Goal: Task Accomplishment & Management: Manage account settings

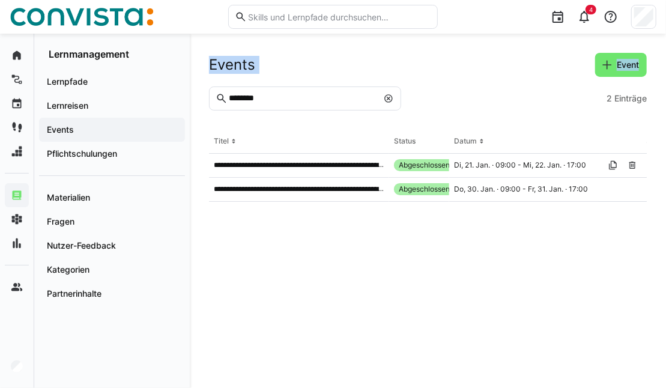
drag, startPoint x: 299, startPoint y: 109, endPoint x: 202, endPoint y: 98, distance: 97.8
click at [202, 98] on div "**********" at bounding box center [428, 211] width 476 height 354
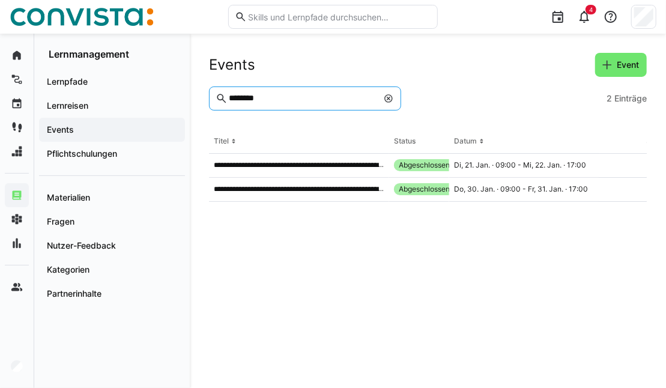
drag, startPoint x: 281, startPoint y: 100, endPoint x: 208, endPoint y: 98, distance: 73.8
click at [208, 98] on div "**********" at bounding box center [428, 211] width 476 height 354
type input "**********"
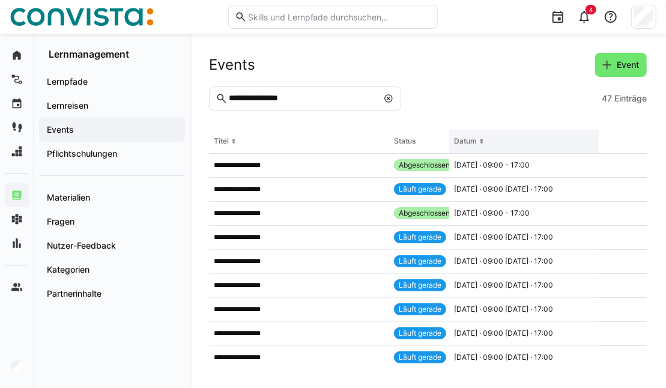
click at [465, 142] on div "Datum" at bounding box center [465, 141] width 23 height 10
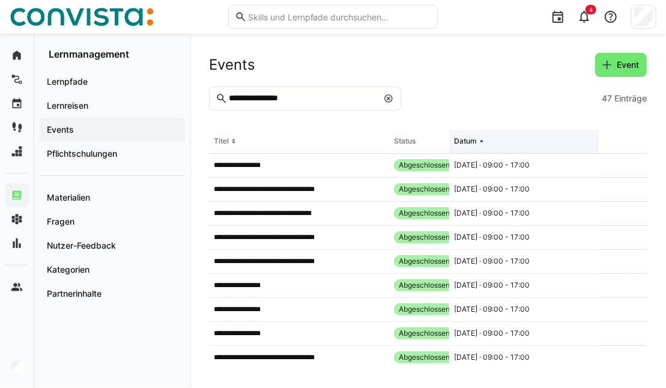
click at [481, 142] on eds-icon at bounding box center [482, 141] width 10 height 10
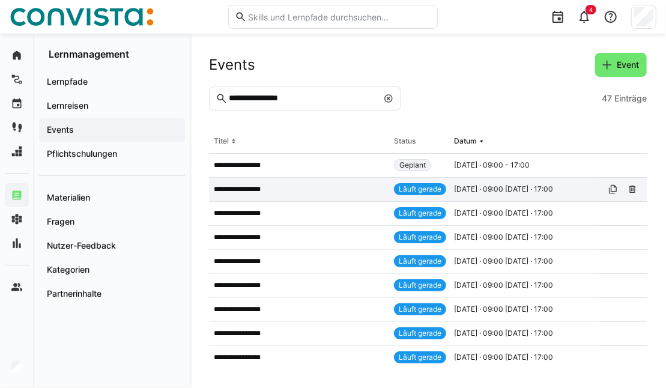
click at [480, 192] on span "[DATE] · 09:00 [DATE] · 17:00" at bounding box center [503, 189] width 99 height 10
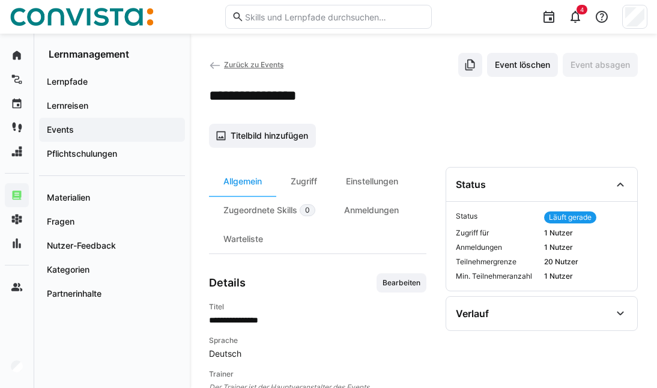
click at [260, 65] on span "Zurück zu Events" at bounding box center [253, 64] width 59 height 9
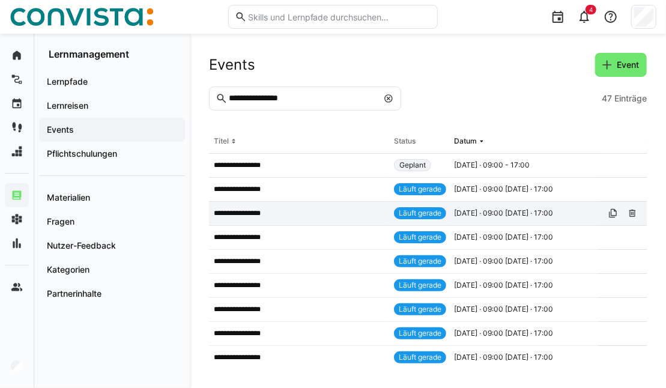
click at [309, 212] on app-table-first-column "**********" at bounding box center [299, 213] width 170 height 10
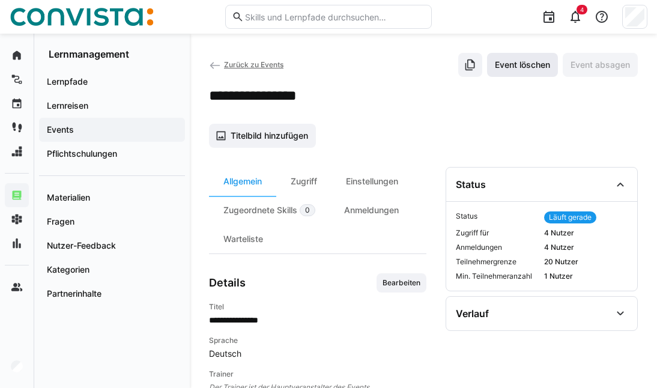
click at [530, 69] on span "Event löschen" at bounding box center [522, 65] width 59 height 12
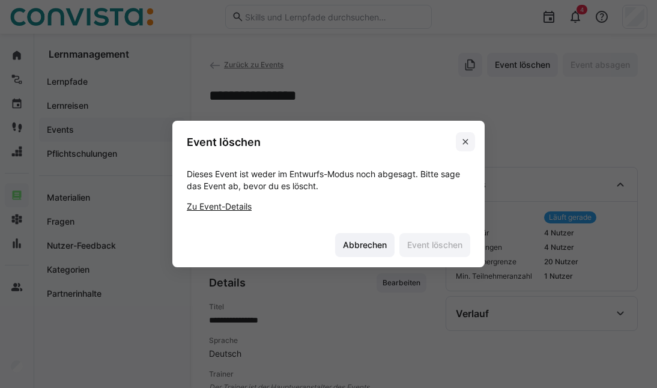
click at [470, 142] on eds-icon at bounding box center [465, 142] width 10 height 10
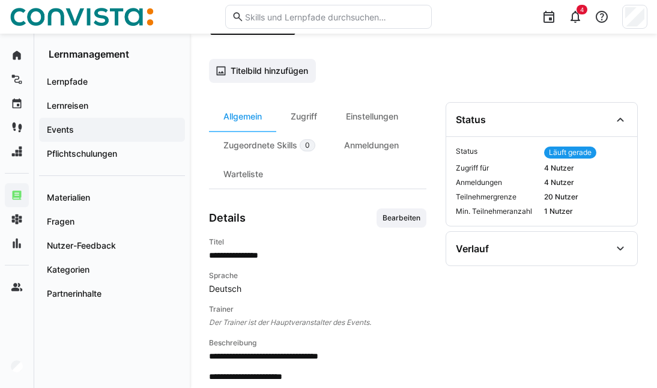
scroll to position [60, 0]
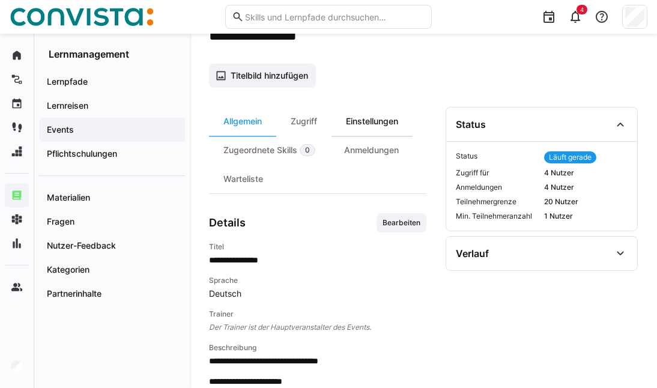
click at [370, 115] on div "Einstellungen" at bounding box center [371, 121] width 81 height 29
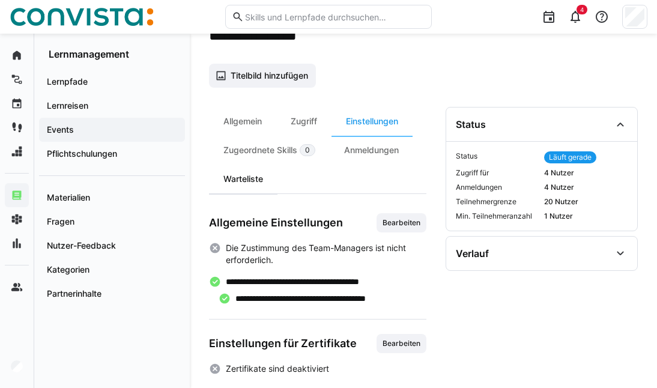
click at [247, 179] on div "Warteliste" at bounding box center [243, 178] width 68 height 29
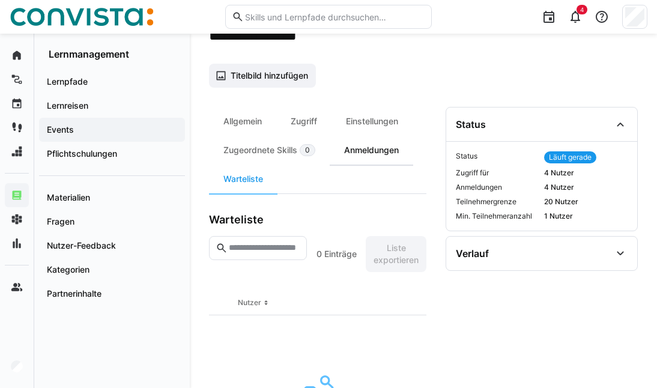
click at [368, 148] on div "Anmeldungen" at bounding box center [370, 150] width 83 height 29
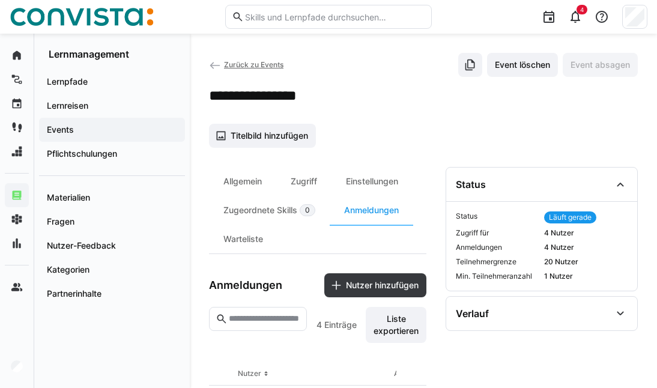
click at [235, 63] on span "Zurück zu Events" at bounding box center [253, 64] width 59 height 9
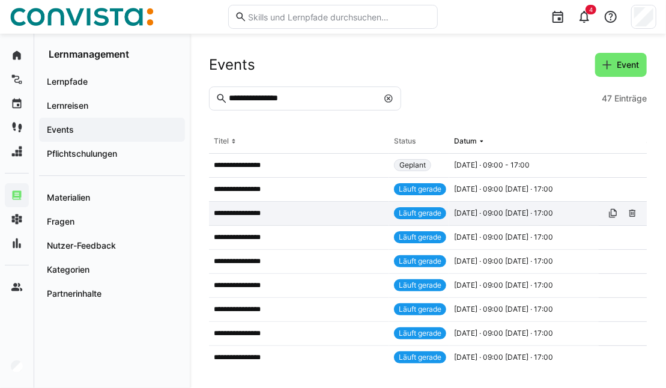
click at [255, 213] on p "**********" at bounding box center [245, 213] width 62 height 10
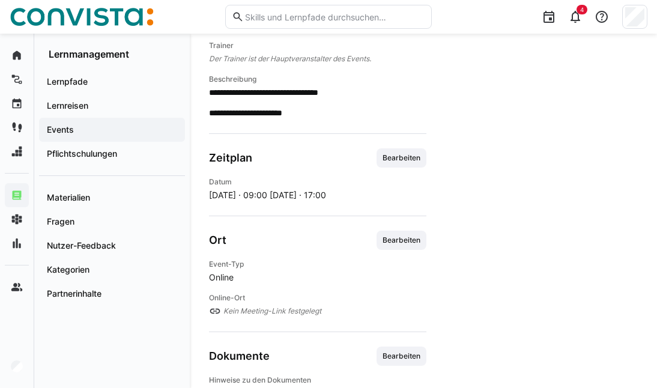
scroll to position [360, 0]
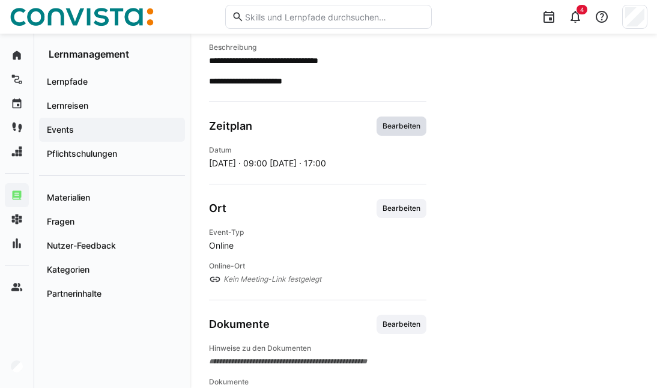
click at [401, 127] on span "Bearbeiten" at bounding box center [401, 126] width 40 height 10
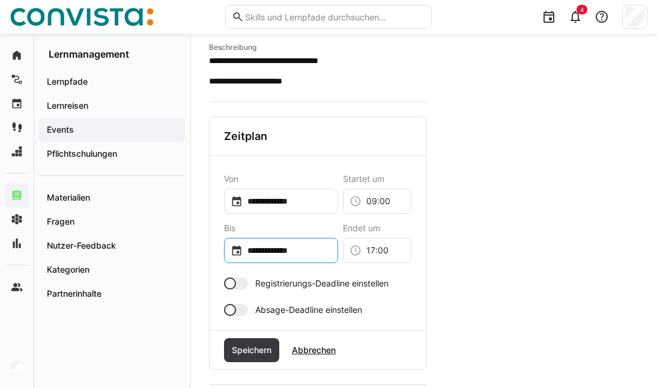
click at [309, 251] on input "**********" at bounding box center [286, 250] width 89 height 12
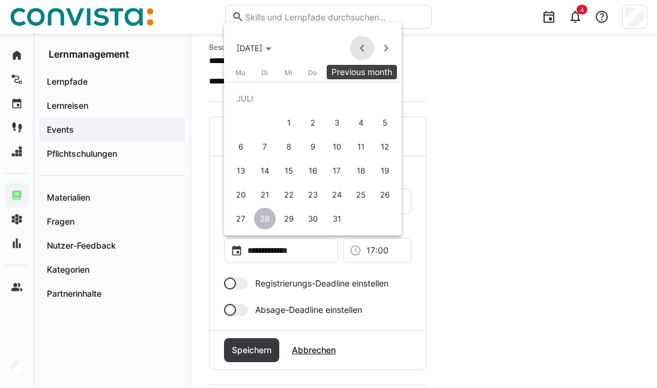
click at [361, 56] on span "Previous month" at bounding box center [362, 48] width 24 height 24
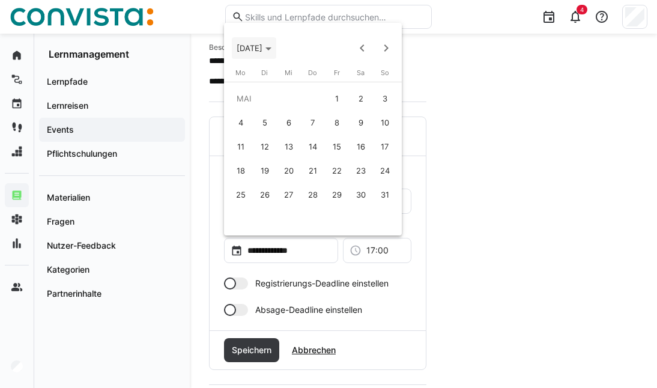
click at [251, 47] on span "[DATE]" at bounding box center [249, 48] width 26 height 10
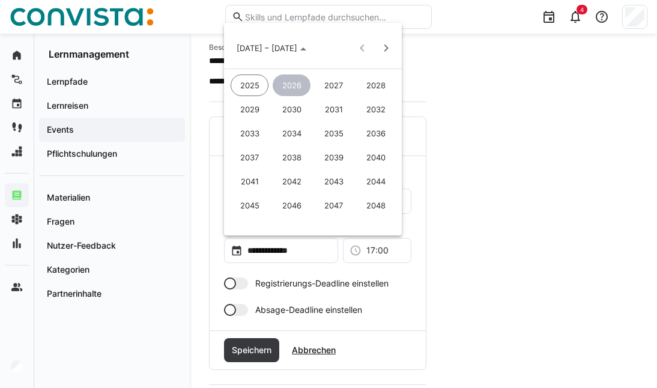
click at [250, 84] on span "2025" at bounding box center [249, 85] width 38 height 22
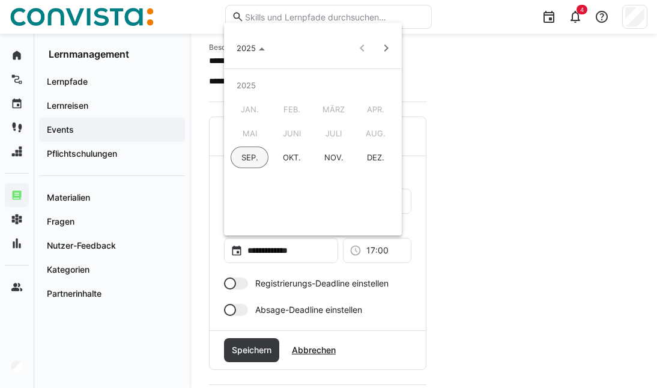
click at [251, 159] on span "SEP." at bounding box center [249, 157] width 38 height 22
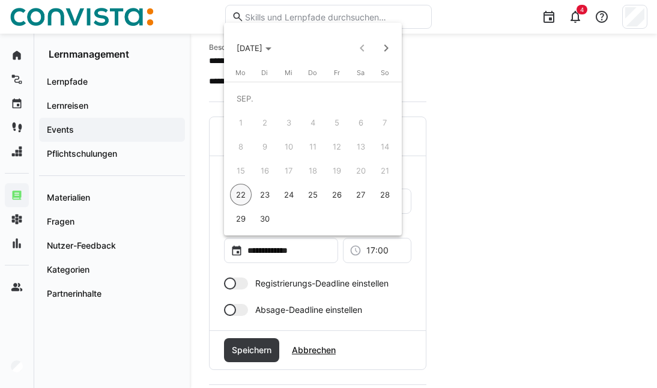
click at [247, 194] on span "22" at bounding box center [241, 195] width 22 height 22
type input "**********"
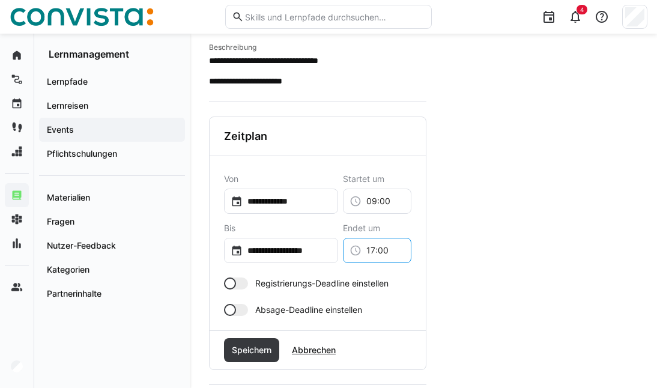
click at [376, 246] on input "17:00" at bounding box center [382, 250] width 43 height 12
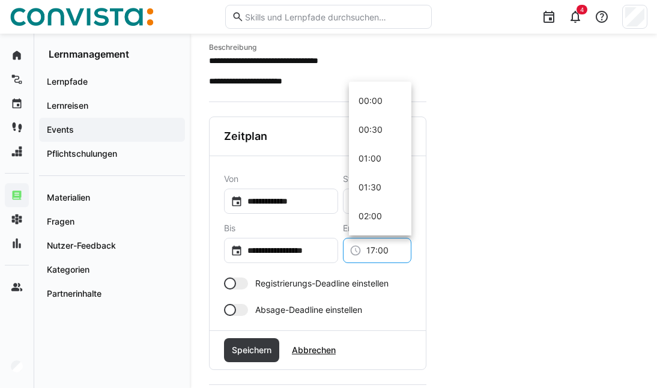
scroll to position [922, 0]
click at [379, 158] on span "17:00" at bounding box center [369, 158] width 22 height 12
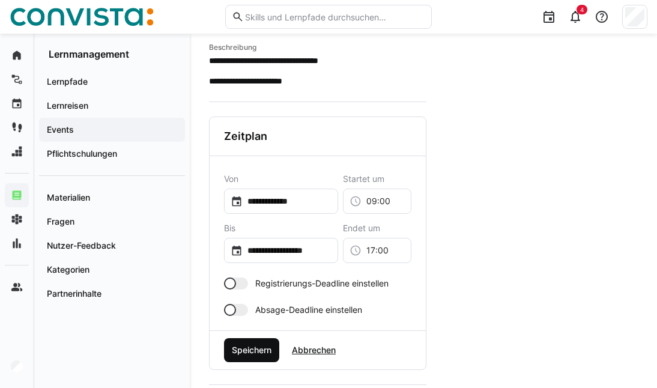
click at [277, 349] on span "Speichern" at bounding box center [251, 350] width 55 height 24
click at [232, 352] on span "Speichern" at bounding box center [251, 350] width 43 height 12
click at [255, 344] on span "Speichern" at bounding box center [251, 350] width 43 height 12
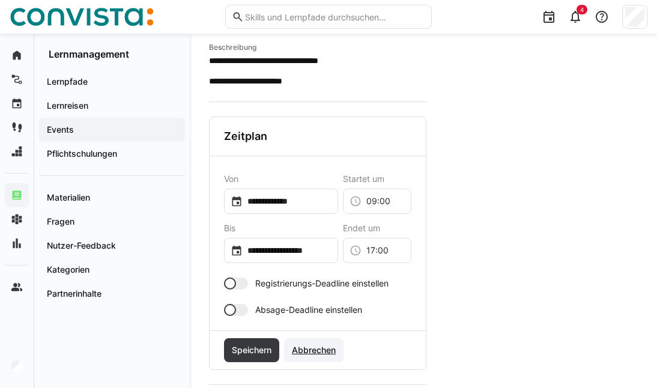
click at [308, 347] on span "Abbrechen" at bounding box center [313, 350] width 47 height 12
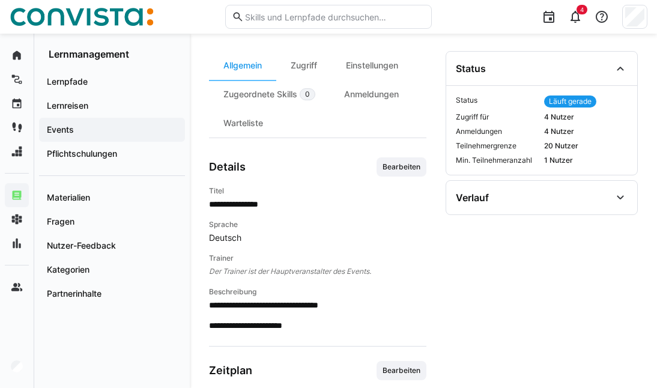
scroll to position [0, 0]
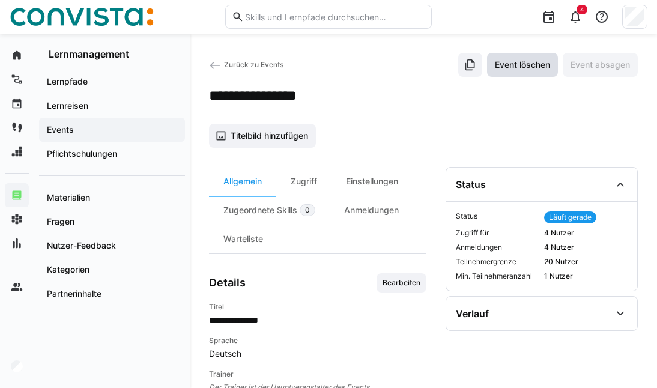
click at [520, 63] on span "Event löschen" at bounding box center [522, 65] width 59 height 12
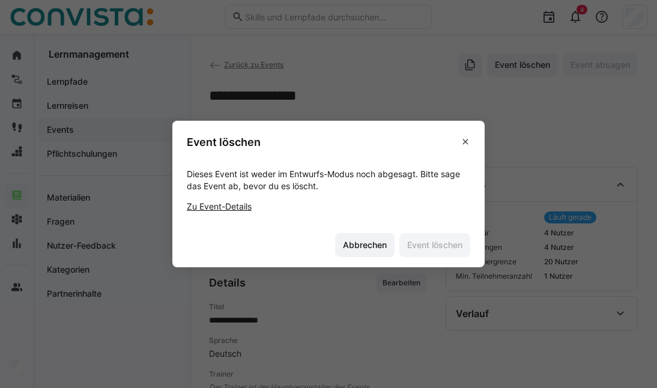
click at [223, 203] on link "Zu Event-Details" at bounding box center [219, 206] width 65 height 10
click at [469, 140] on eds-icon at bounding box center [465, 142] width 10 height 10
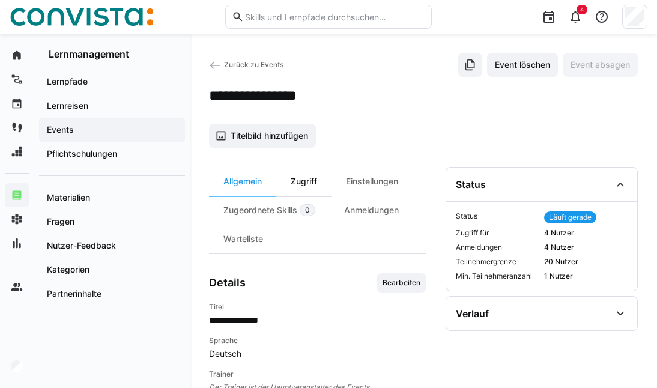
click at [316, 181] on div "Zugriff" at bounding box center [303, 181] width 55 height 29
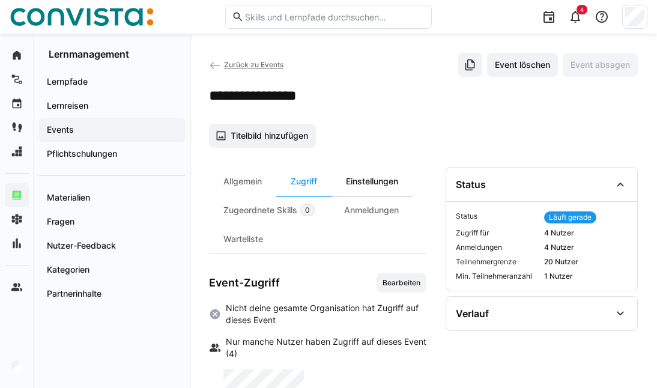
click at [377, 180] on div "Einstellungen" at bounding box center [371, 181] width 81 height 29
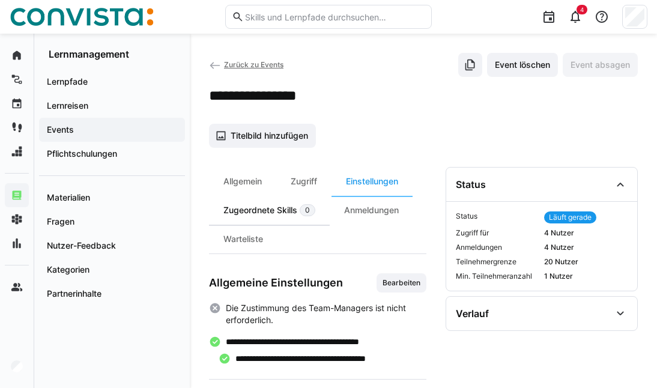
click at [240, 204] on div "Zugeordnete Skills 0" at bounding box center [269, 210] width 121 height 29
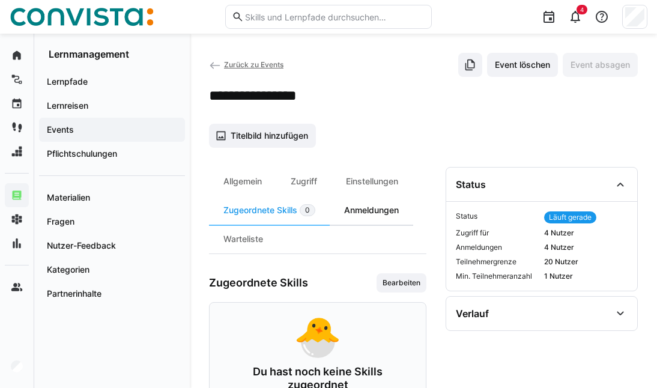
click at [370, 209] on div "Anmeldungen" at bounding box center [370, 210] width 83 height 29
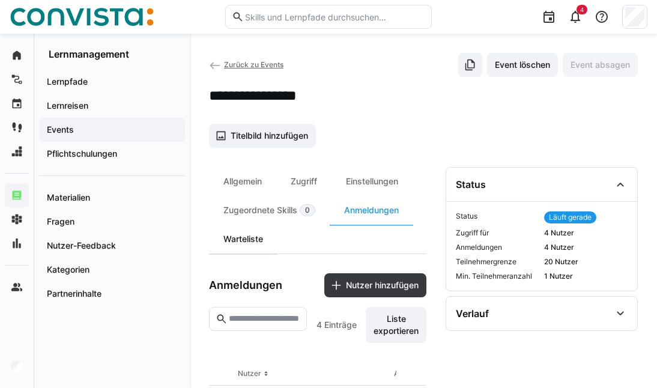
click at [256, 245] on div "Warteliste" at bounding box center [243, 238] width 68 height 29
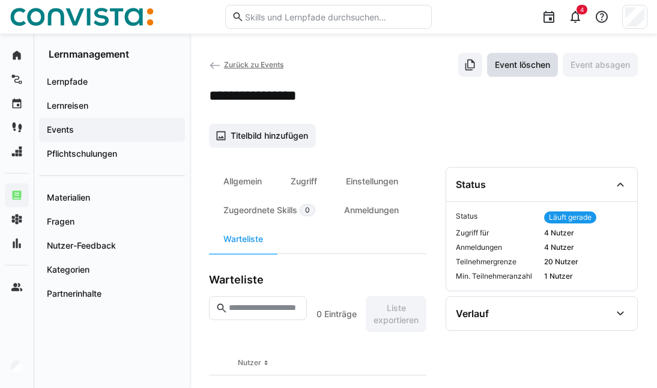
click at [513, 64] on span "Event löschen" at bounding box center [522, 65] width 59 height 12
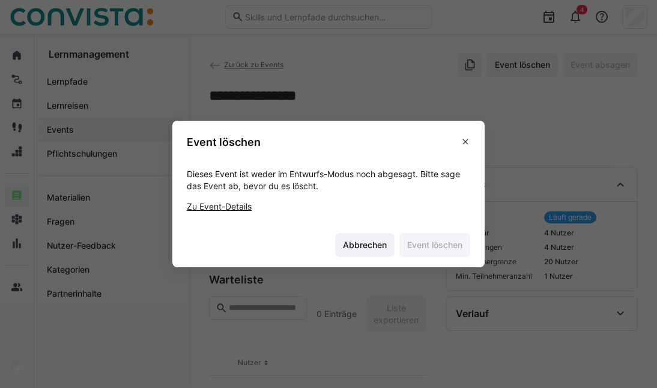
click at [247, 209] on link "Zu Event-Details" at bounding box center [219, 206] width 65 height 10
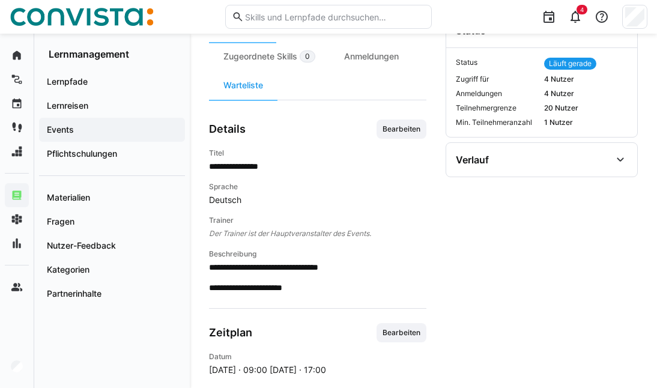
scroll to position [120, 0]
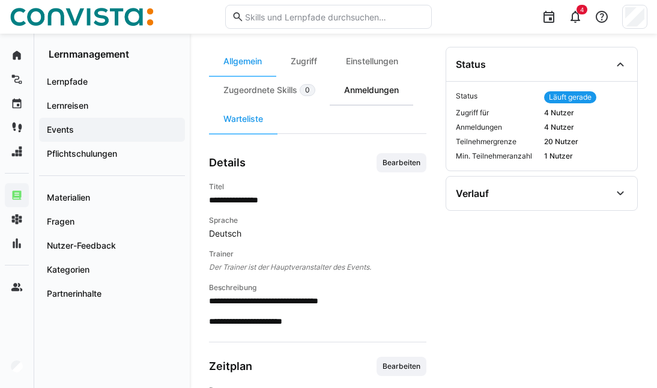
click at [379, 91] on div "Anmeldungen" at bounding box center [370, 90] width 83 height 29
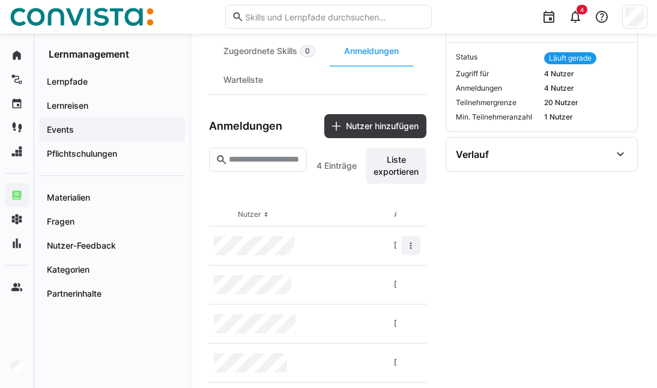
scroll to position [176, 0]
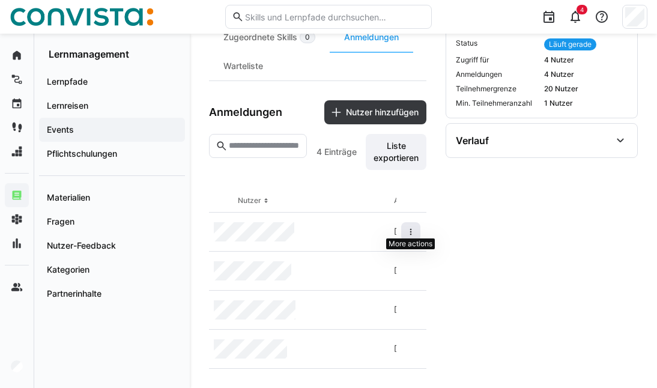
click at [405, 230] on span at bounding box center [410, 231] width 19 height 19
click at [399, 254] on div "Teilnehmer entfernen" at bounding box center [373, 253] width 73 height 10
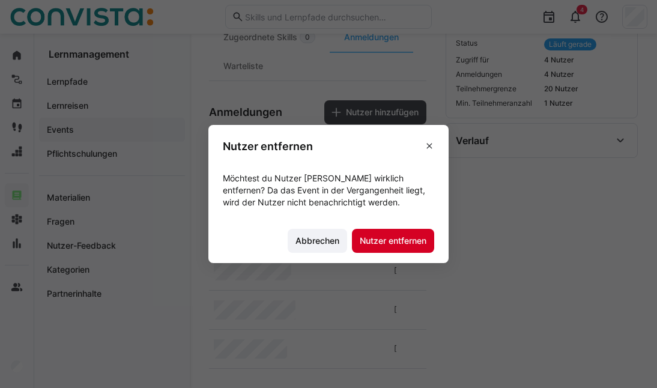
click at [392, 236] on span "Nutzer entfernen" at bounding box center [393, 241] width 70 height 12
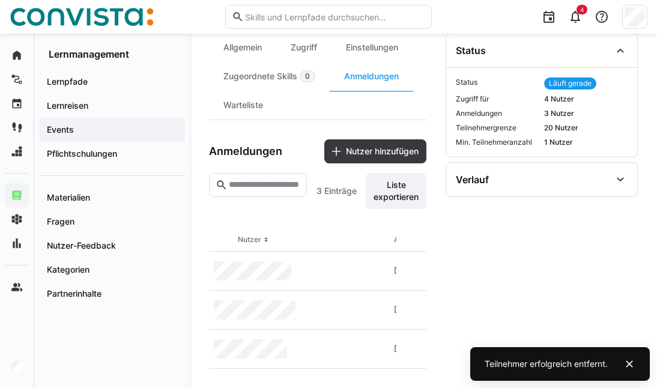
scroll to position [137, 0]
click at [411, 266] on eds-icon at bounding box center [411, 271] width 10 height 10
click at [388, 288] on div "Teilnehmer entfernen" at bounding box center [373, 292] width 73 height 10
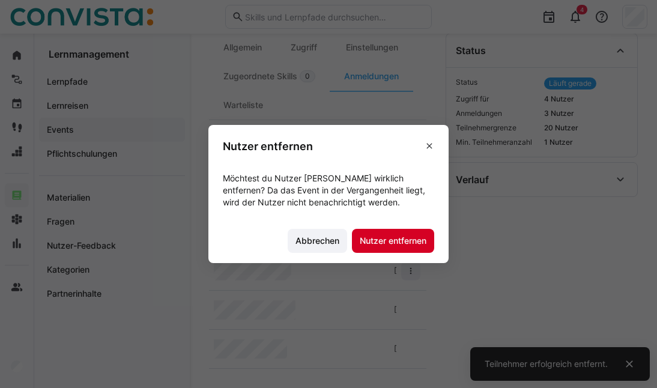
click at [403, 246] on span "Nutzer entfernen" at bounding box center [393, 241] width 70 height 12
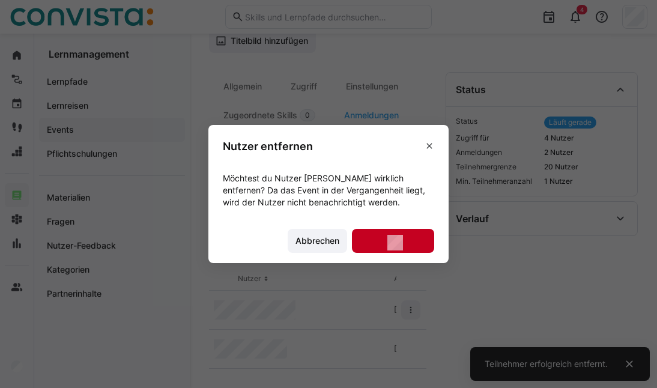
scroll to position [98, 0]
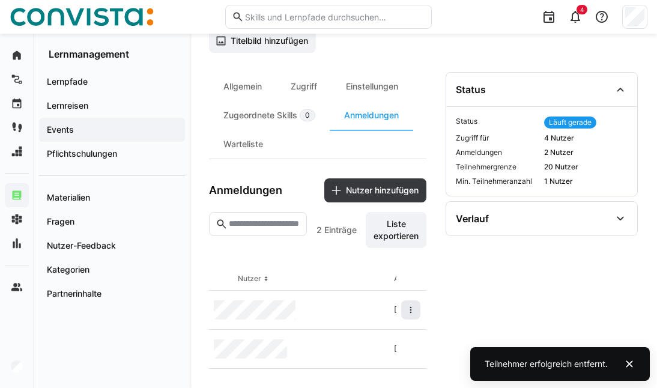
click at [410, 305] on eds-icon at bounding box center [411, 310] width 10 height 10
click at [404, 304] on span at bounding box center [410, 309] width 19 height 19
click at [376, 329] on div "Teilnehmer entfernen" at bounding box center [373, 331] width 73 height 10
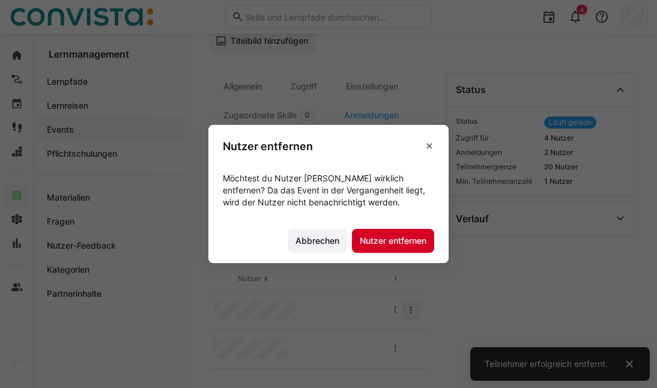
click at [387, 247] on span "Nutzer entfernen" at bounding box center [393, 241] width 82 height 24
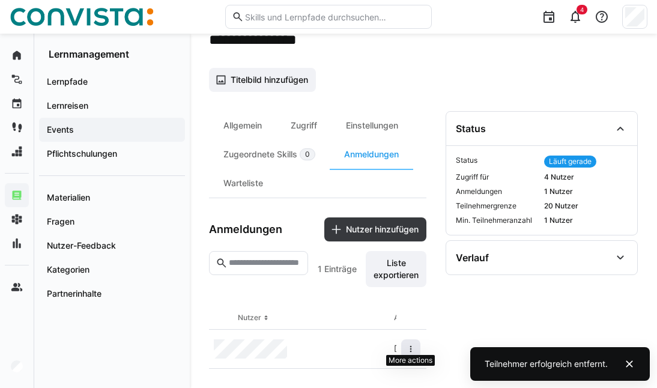
click at [406, 344] on eds-icon at bounding box center [411, 349] width 10 height 10
click at [410, 345] on eds-icon at bounding box center [411, 349] width 10 height 10
click at [381, 366] on div "Teilnehmer entfernen" at bounding box center [373, 370] width 73 height 10
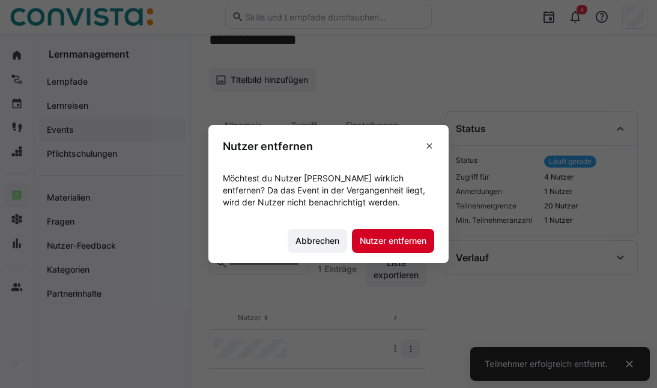
click at [385, 241] on span "Nutzer entfernen" at bounding box center [393, 241] width 70 height 12
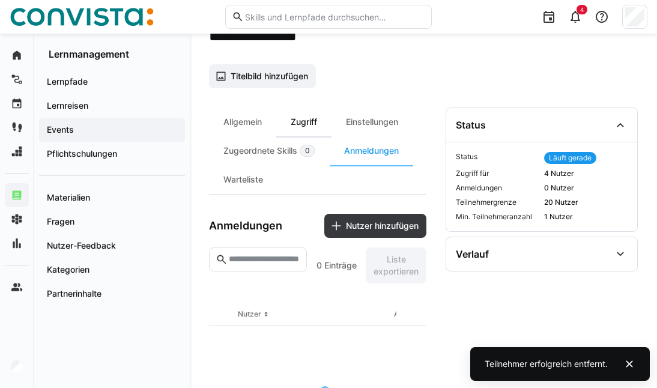
click at [313, 124] on div "Zugriff" at bounding box center [303, 121] width 55 height 29
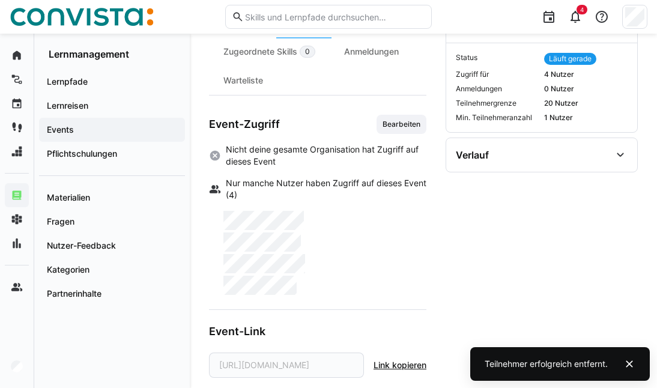
scroll to position [170, 0]
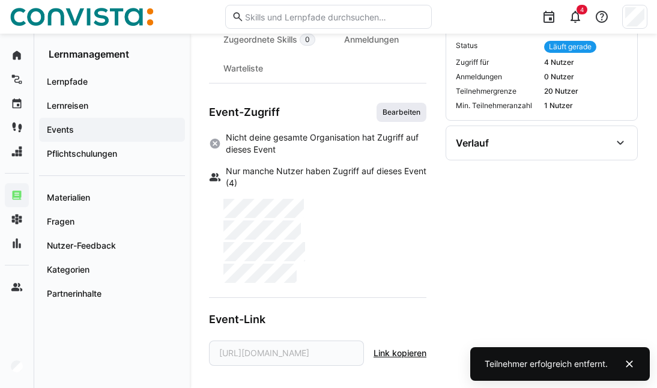
click at [394, 112] on span "Bearbeiten" at bounding box center [401, 112] width 40 height 10
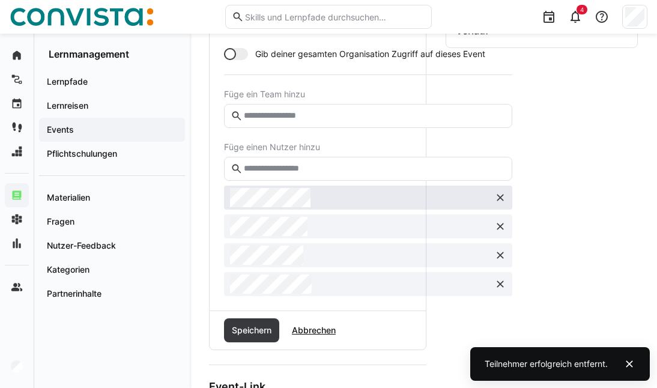
scroll to position [290, 0]
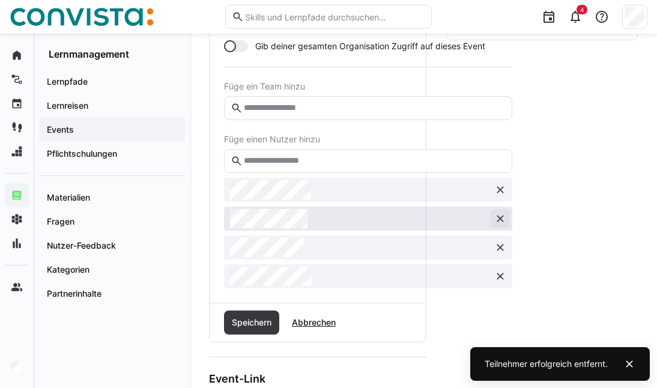
click at [502, 188] on eds-icon at bounding box center [500, 190] width 12 height 12
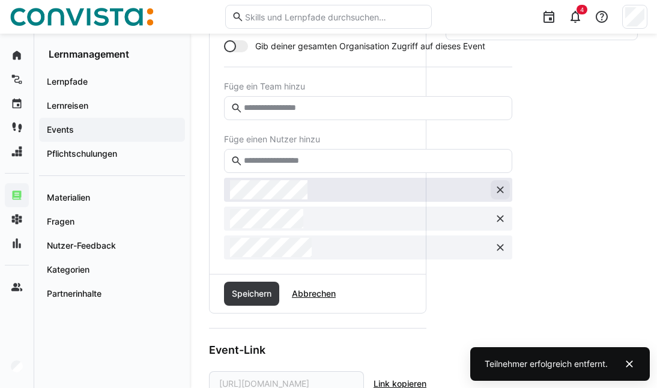
click at [501, 193] on eds-icon at bounding box center [500, 190] width 12 height 12
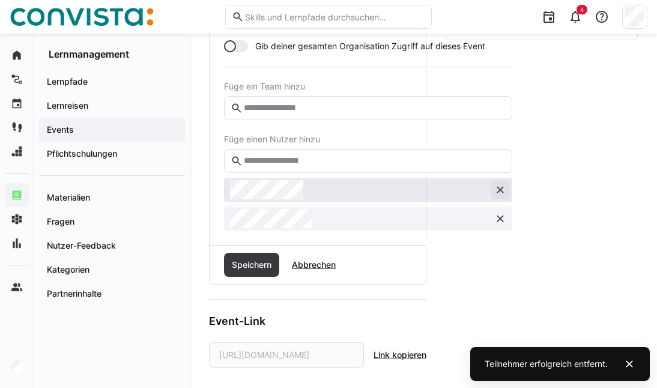
click at [501, 191] on eds-icon at bounding box center [500, 190] width 12 height 12
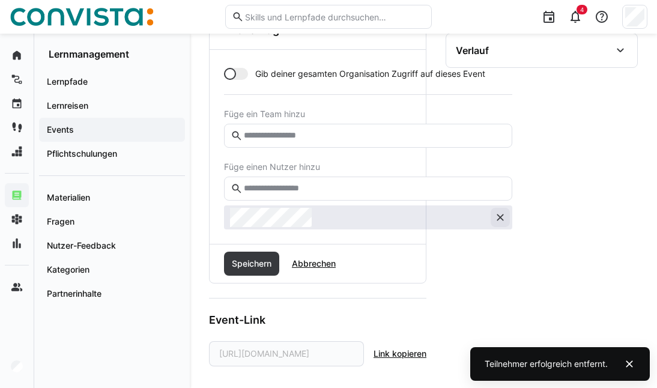
click at [495, 219] on eds-icon at bounding box center [500, 217] width 12 height 12
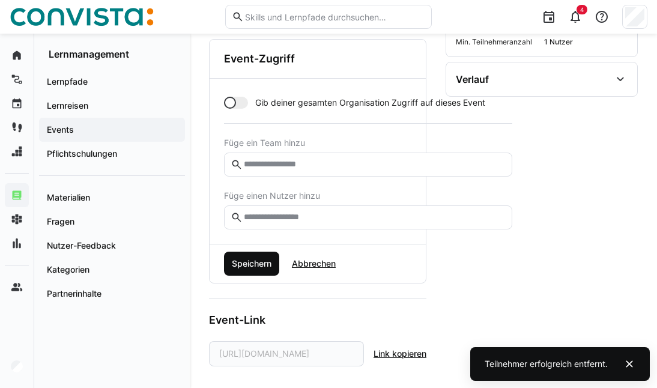
click at [260, 266] on span "Speichern" at bounding box center [251, 263] width 43 height 12
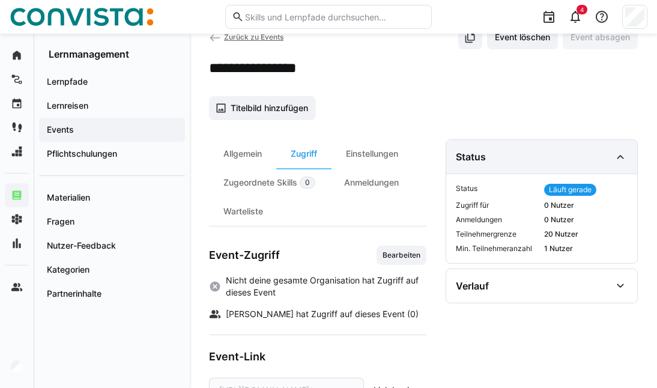
scroll to position [0, 0]
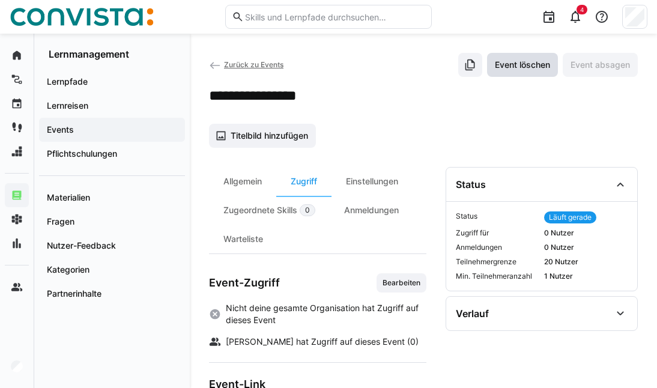
click at [535, 70] on span "Event löschen" at bounding box center [522, 65] width 59 height 12
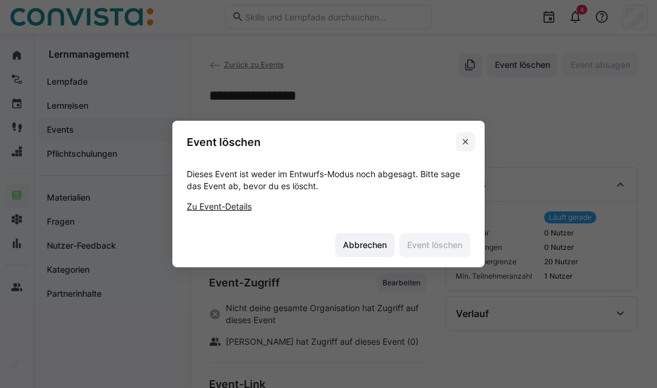
click at [470, 143] on eds-icon at bounding box center [465, 142] width 10 height 10
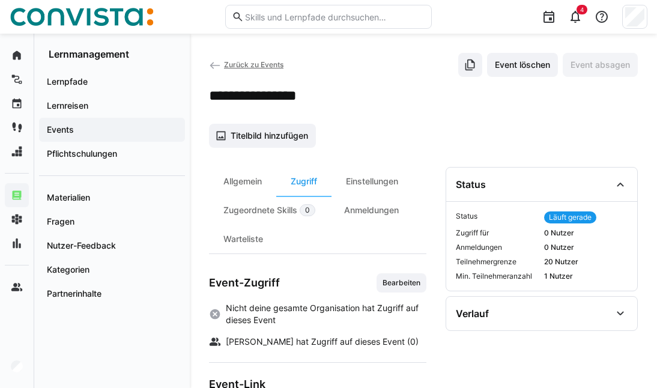
click at [265, 62] on span "Zurück zu Events" at bounding box center [253, 64] width 59 height 9
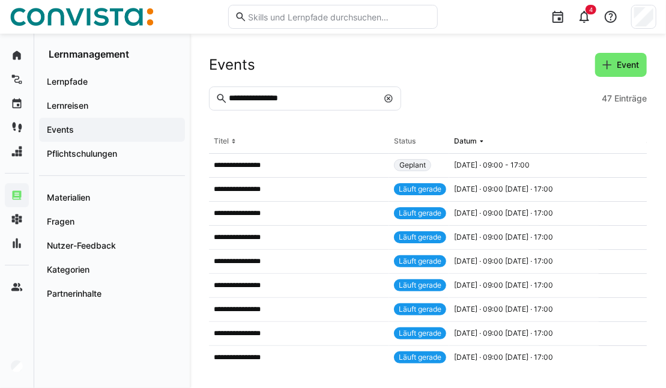
click at [384, 95] on eds-icon at bounding box center [388, 99] width 10 height 10
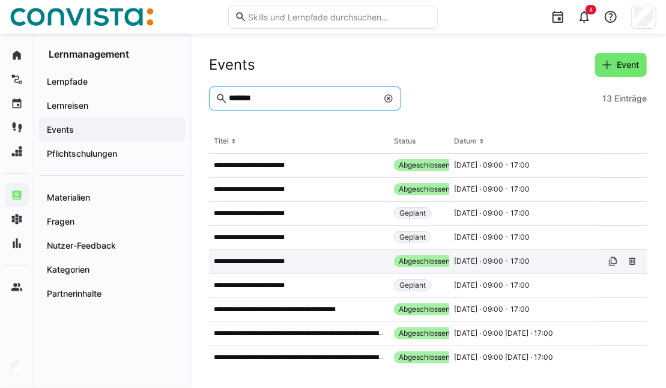
type input "*******"
click at [308, 264] on app-table-first-column "**********" at bounding box center [299, 261] width 170 height 10
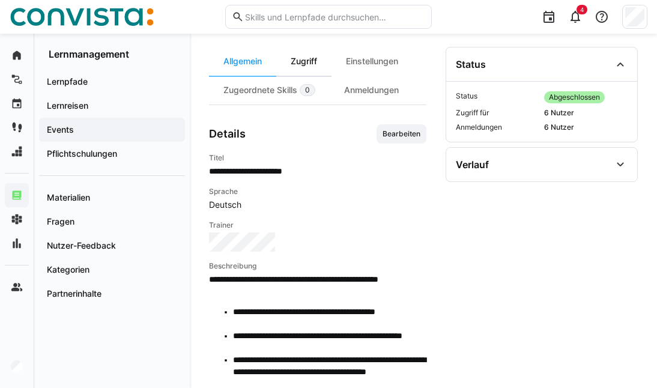
scroll to position [180, 0]
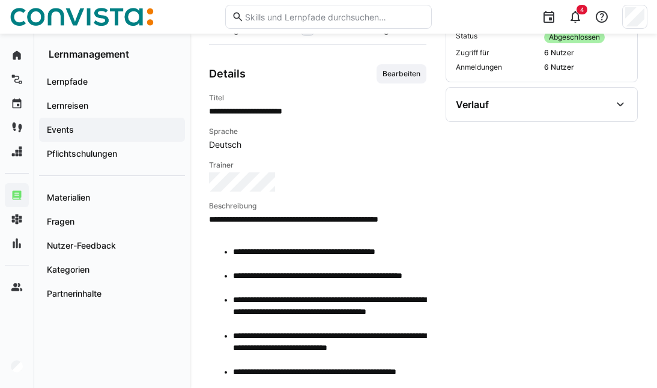
drag, startPoint x: 410, startPoint y: 74, endPoint x: 409, endPoint y: 80, distance: 6.1
click at [410, 75] on span "Bearbeiten" at bounding box center [401, 74] width 40 height 10
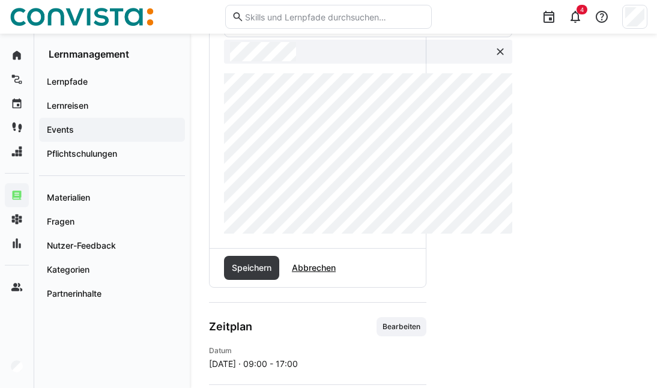
scroll to position [420, 0]
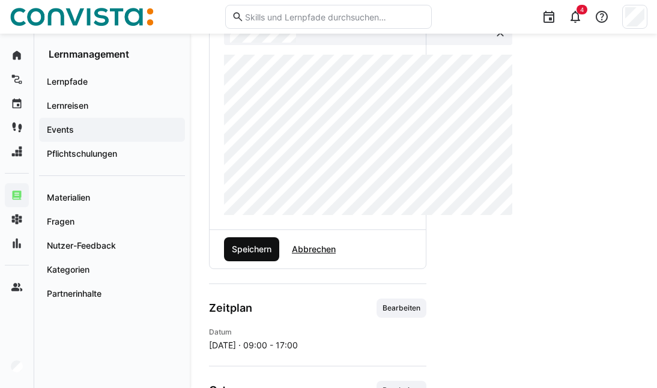
click at [257, 254] on span "Speichern" at bounding box center [251, 249] width 55 height 24
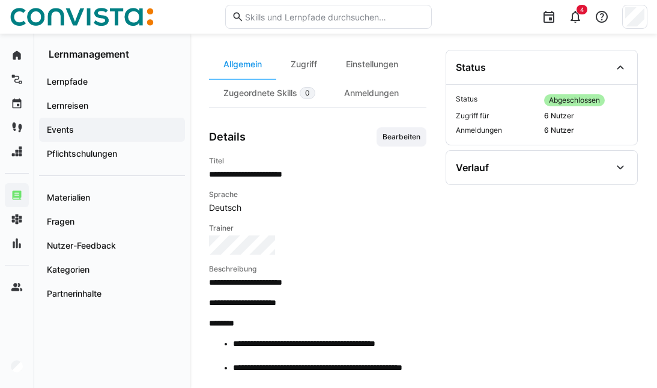
scroll to position [0, 0]
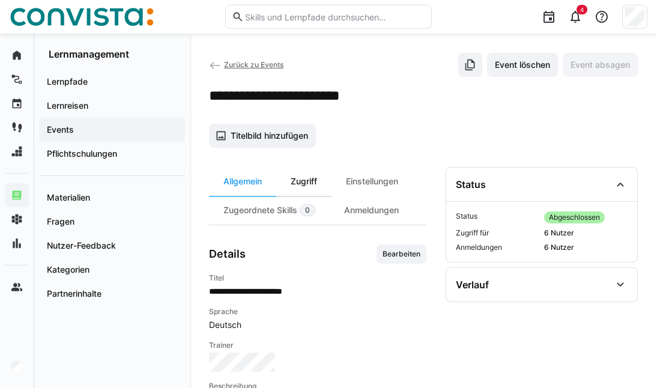
click at [303, 185] on div "Zugriff" at bounding box center [303, 181] width 55 height 29
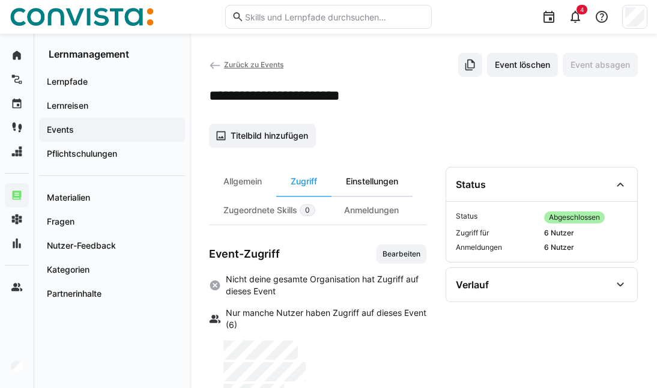
click at [370, 182] on div "Einstellungen" at bounding box center [371, 181] width 81 height 29
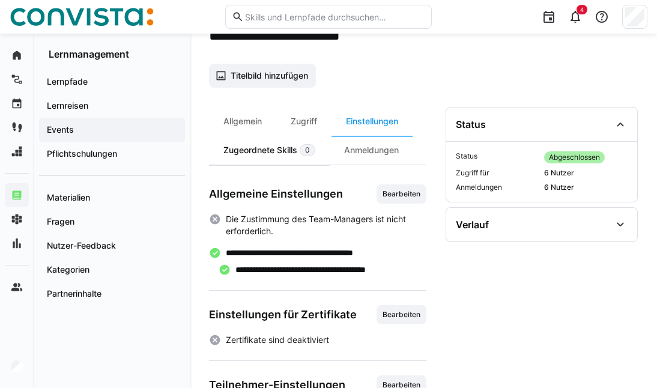
click at [242, 151] on div "Zugeordnete Skills 0" at bounding box center [269, 150] width 121 height 29
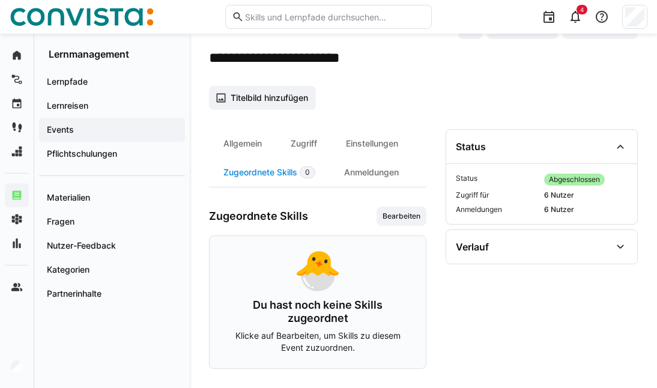
scroll to position [36, 0]
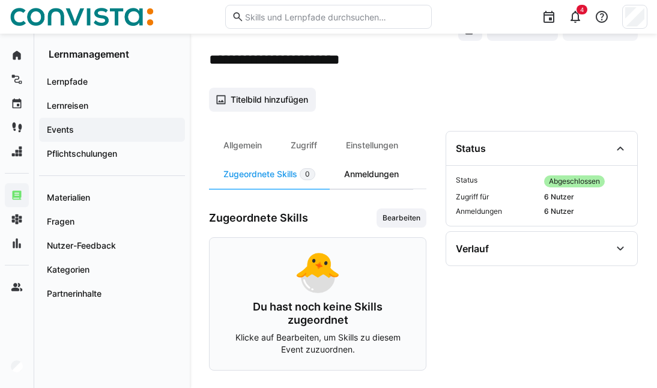
click at [366, 172] on div "Anmeldungen" at bounding box center [370, 174] width 83 height 29
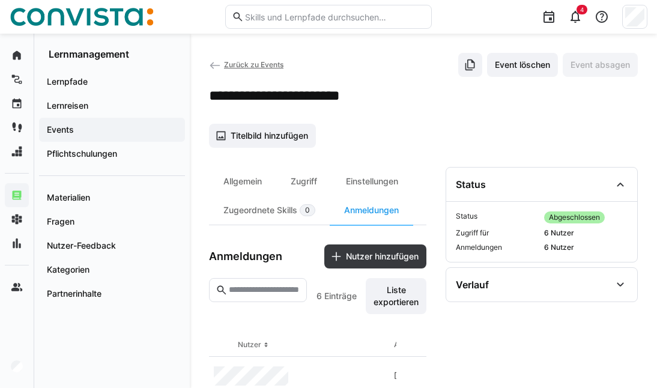
click at [238, 56] on div "Zurück zu Events Event löschen Event absagen" at bounding box center [423, 65] width 428 height 24
click at [237, 64] on span "Zurück zu Events" at bounding box center [253, 64] width 59 height 9
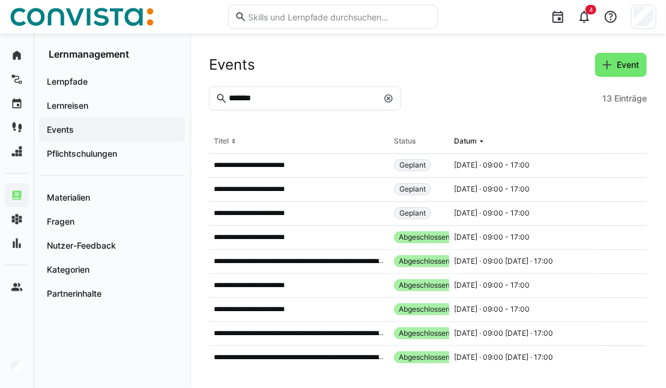
click at [386, 96] on eds-icon at bounding box center [388, 99] width 10 height 10
click at [285, 95] on input "text" at bounding box center [310, 98] width 167 height 11
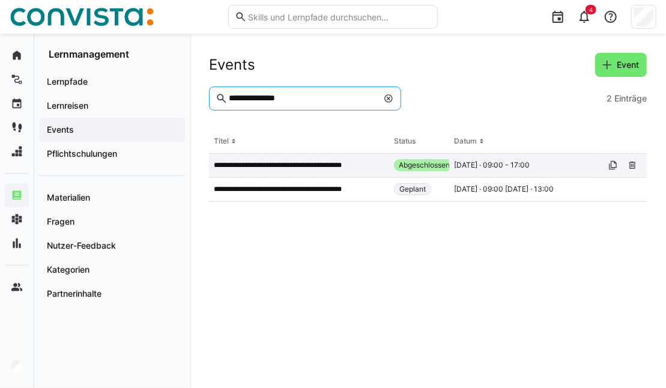
type input "**********"
click at [308, 169] on p "**********" at bounding box center [293, 165] width 159 height 10
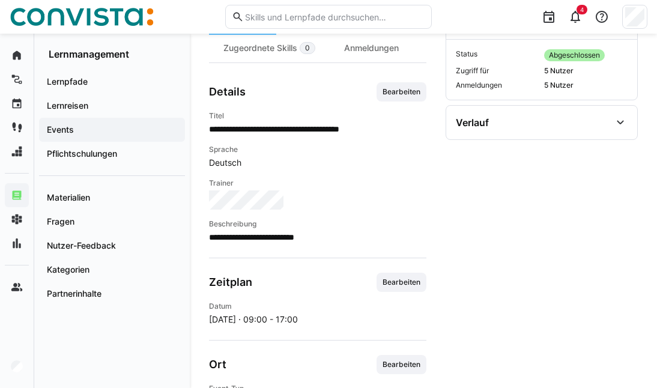
scroll to position [180, 0]
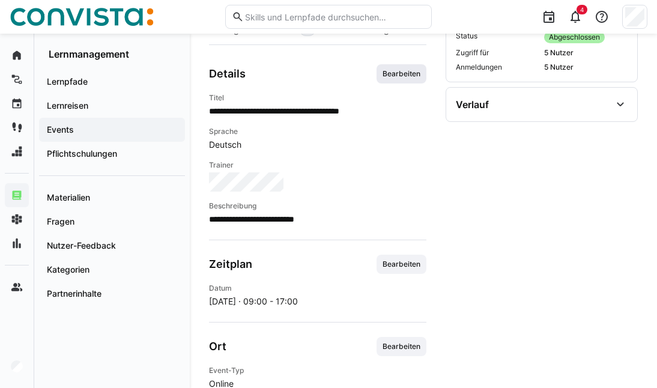
click at [394, 77] on span "Bearbeiten" at bounding box center [401, 73] width 50 height 19
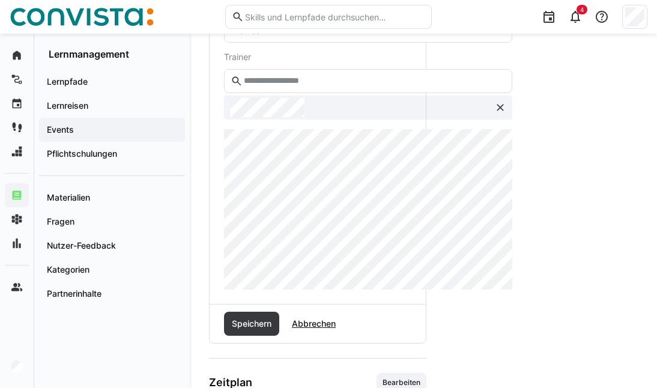
scroll to position [360, 0]
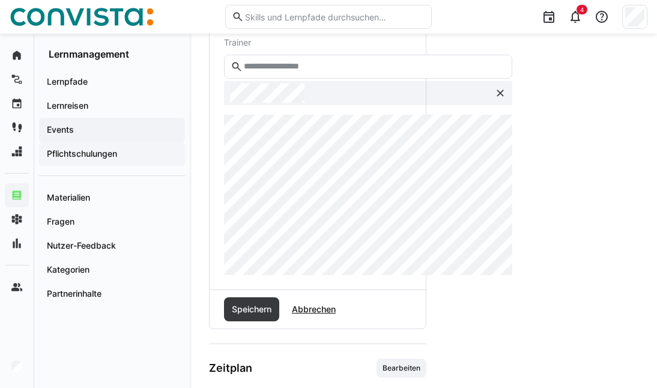
click at [182, 164] on div "**********" at bounding box center [328, 168] width 657 height 988
click at [242, 303] on span "Speichern" at bounding box center [251, 309] width 43 height 12
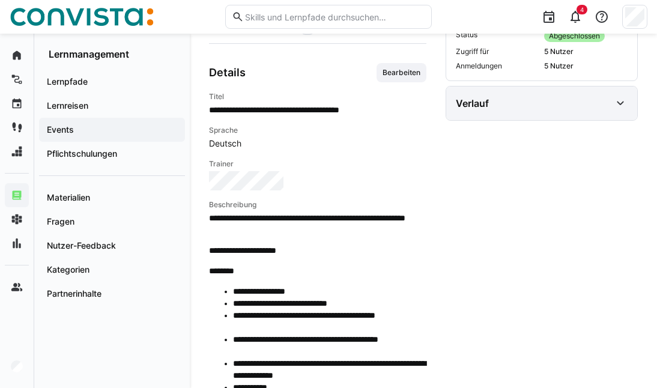
scroll to position [0, 0]
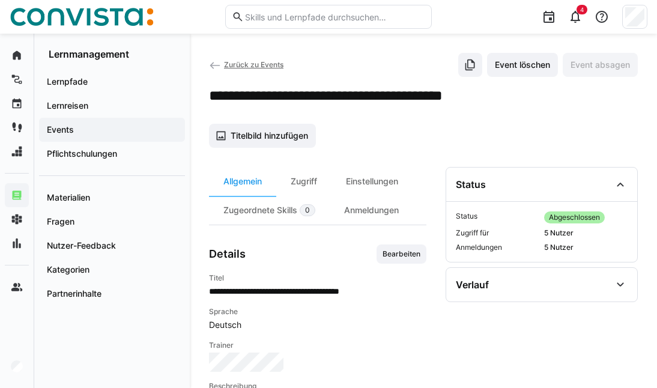
click at [214, 64] on eds-icon at bounding box center [215, 65] width 12 height 12
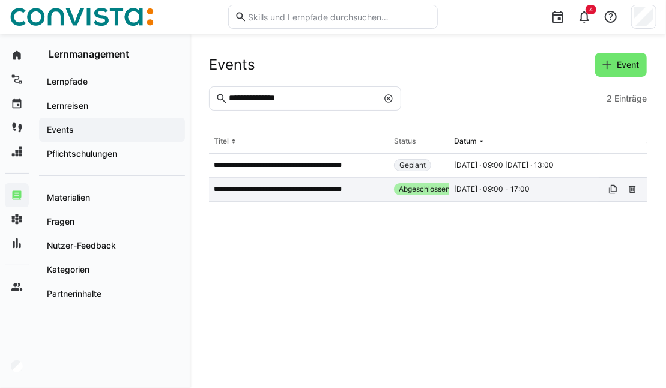
click at [301, 187] on p "**********" at bounding box center [293, 189] width 159 height 10
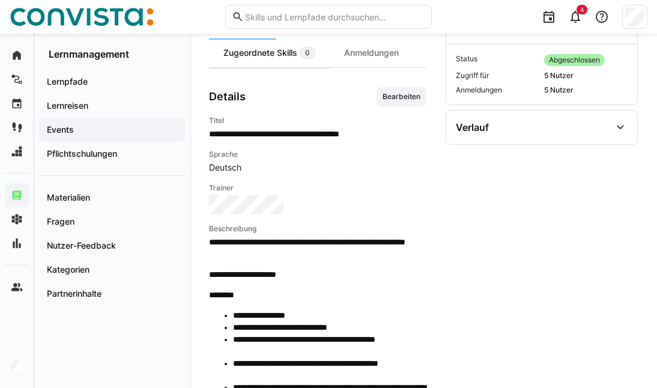
scroll to position [60, 0]
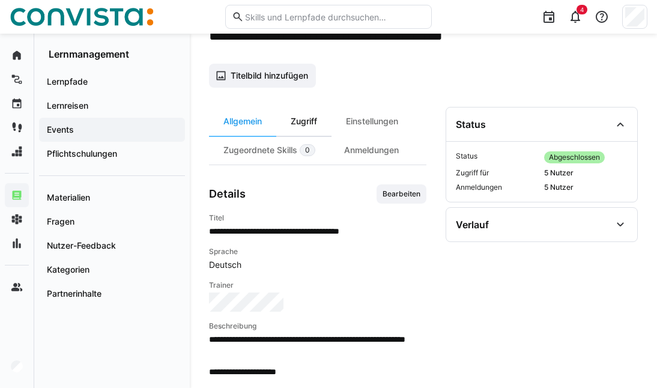
click at [308, 126] on div "Zugriff" at bounding box center [303, 121] width 55 height 29
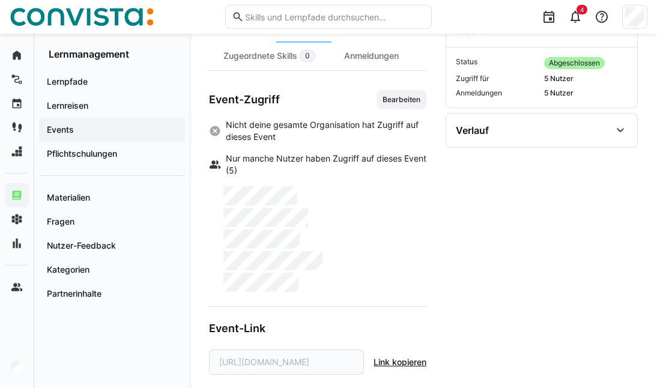
scroll to position [163, 0]
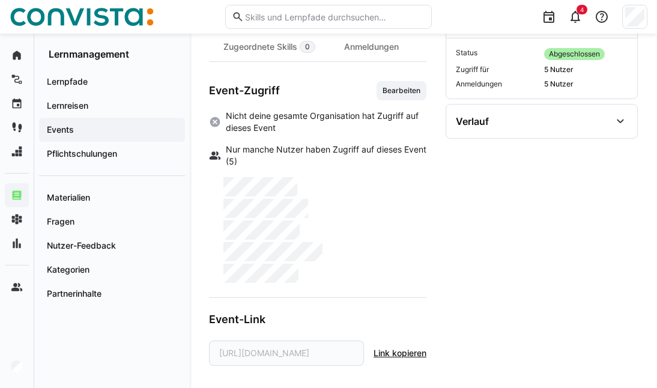
drag, startPoint x: 412, startPoint y: 92, endPoint x: 403, endPoint y: 116, distance: 25.9
click at [412, 92] on span "Bearbeiten" at bounding box center [401, 91] width 40 height 10
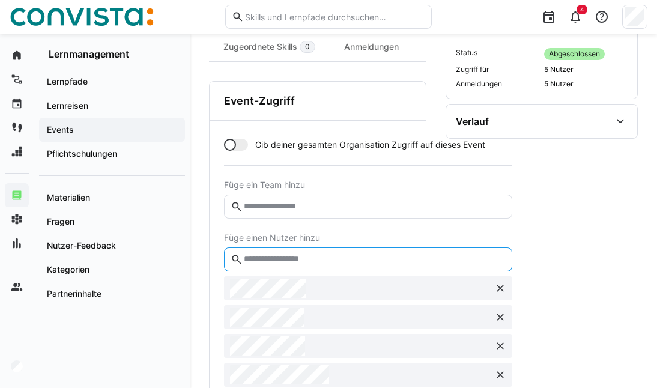
click at [308, 256] on input "text" at bounding box center [373, 259] width 263 height 11
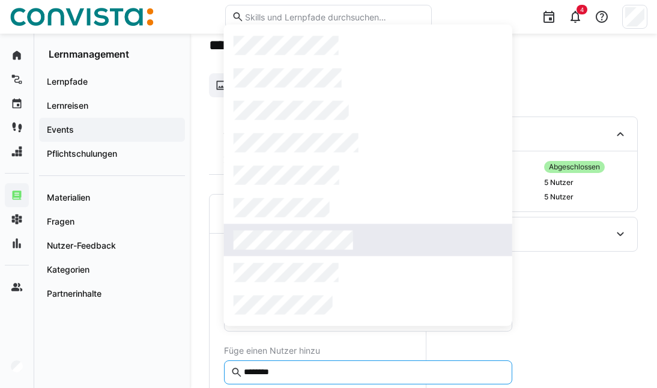
scroll to position [43, 0]
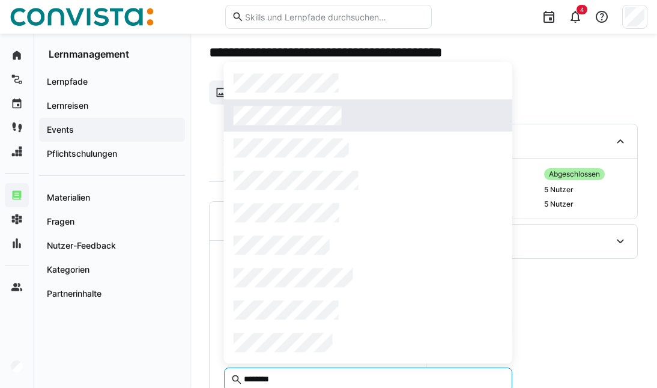
type input "********"
click at [310, 127] on span at bounding box center [368, 115] width 288 height 32
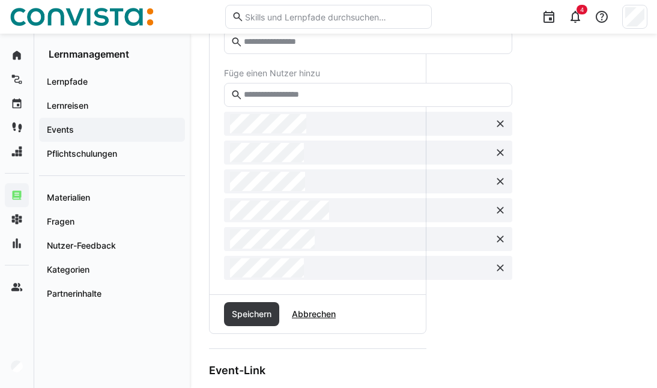
scroll to position [378, 0]
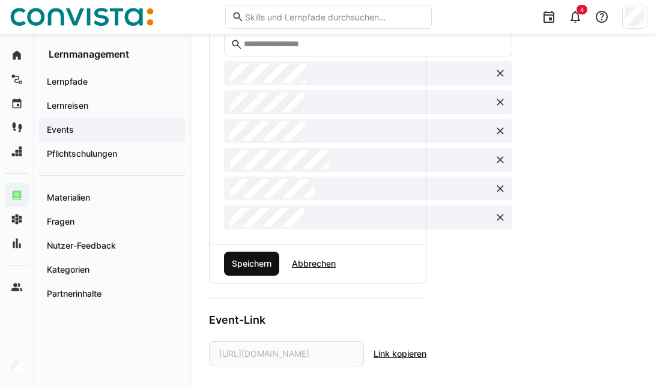
click at [250, 262] on span "Speichern" at bounding box center [251, 263] width 43 height 12
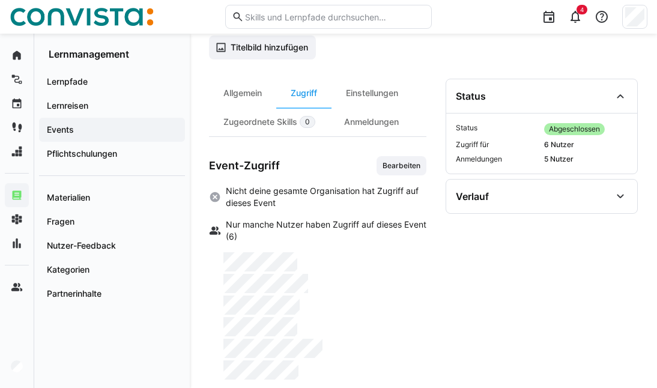
scroll to position [65, 0]
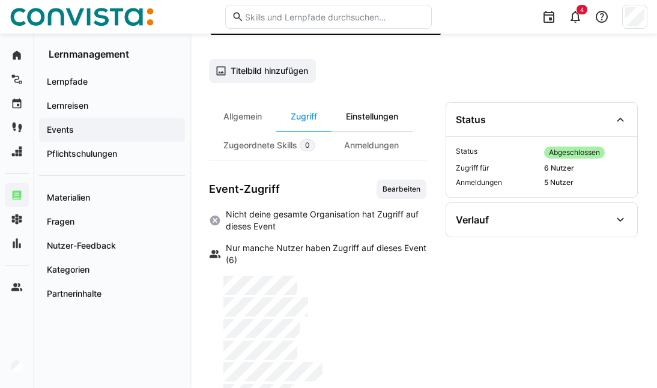
click at [380, 117] on div "Einstellungen" at bounding box center [371, 116] width 81 height 29
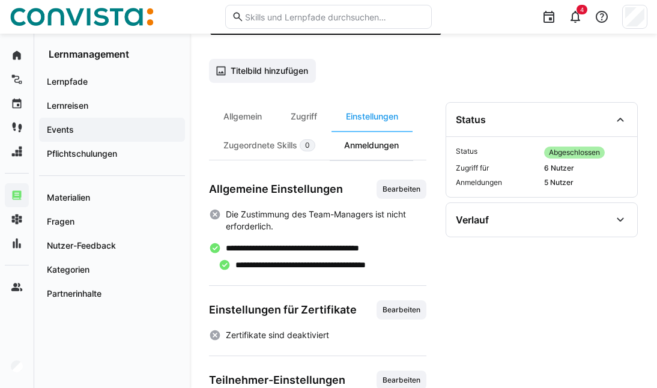
click at [352, 153] on div "Anmeldungen" at bounding box center [370, 145] width 83 height 29
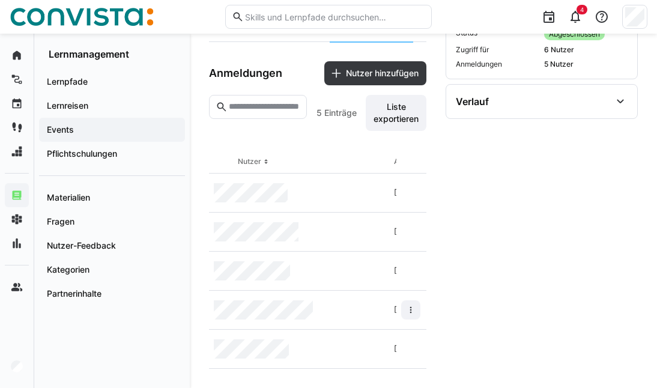
scroll to position [186, 0]
click at [379, 72] on span "Nutzer hinzufügen" at bounding box center [382, 73] width 76 height 12
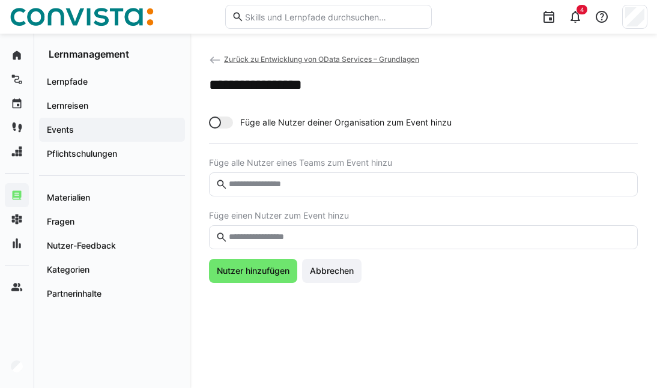
click at [284, 235] on input "text" at bounding box center [428, 237] width 403 height 11
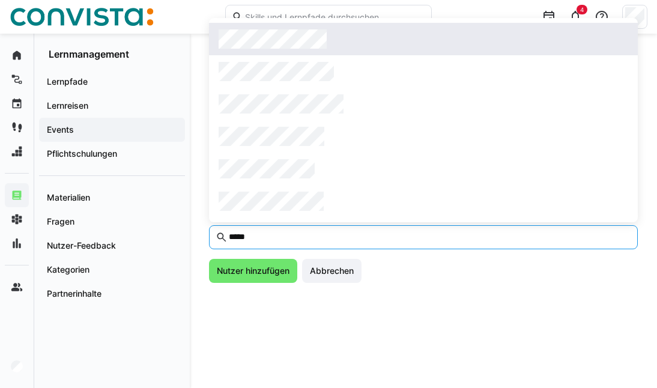
type input "*****"
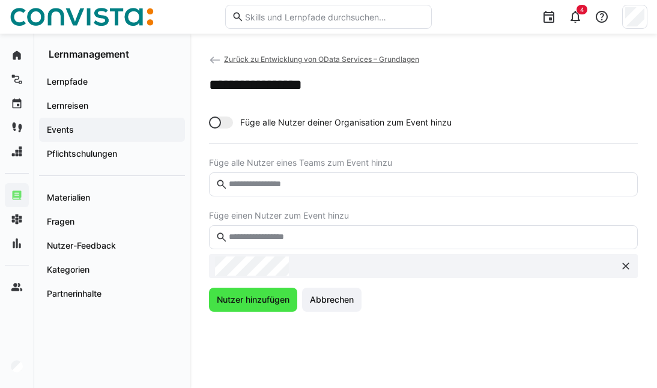
click at [238, 300] on span "Nutzer hinzufügen" at bounding box center [253, 299] width 76 height 12
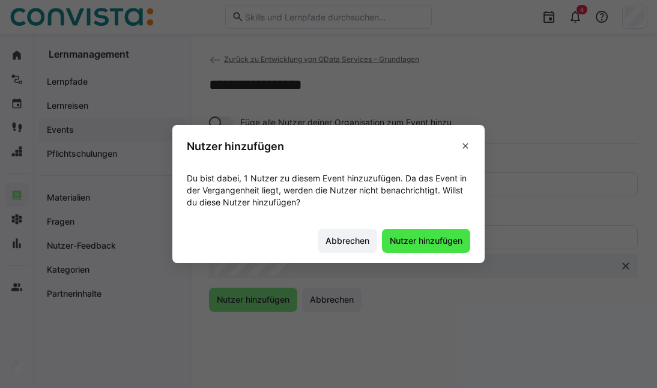
click at [414, 246] on span "Nutzer hinzufügen" at bounding box center [426, 241] width 76 height 12
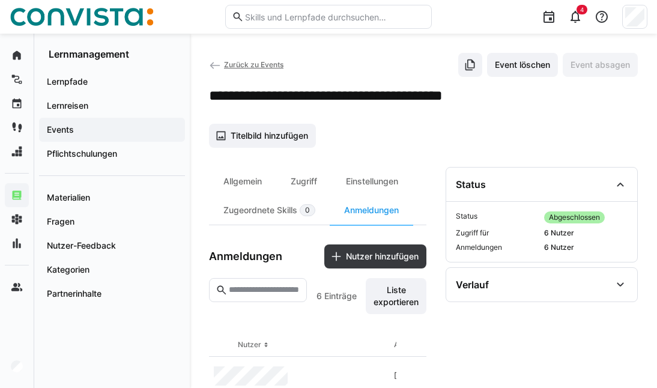
click at [255, 61] on span "Zurück zu Events" at bounding box center [253, 64] width 59 height 9
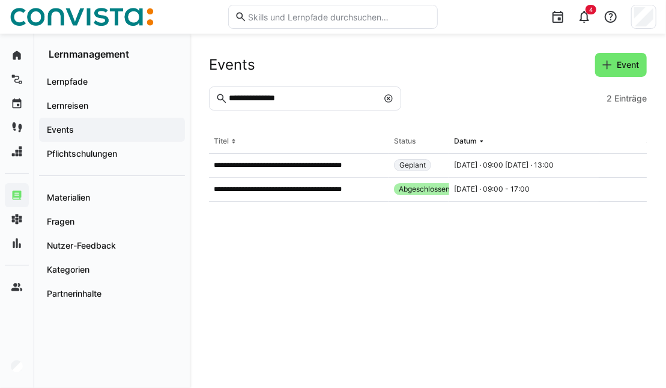
click at [388, 99] on eds-icon at bounding box center [388, 99] width 10 height 10
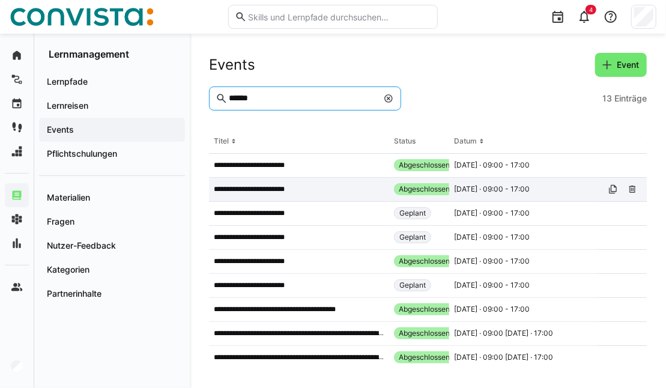
type input "******"
click at [326, 191] on app-table-first-column "**********" at bounding box center [299, 189] width 170 height 10
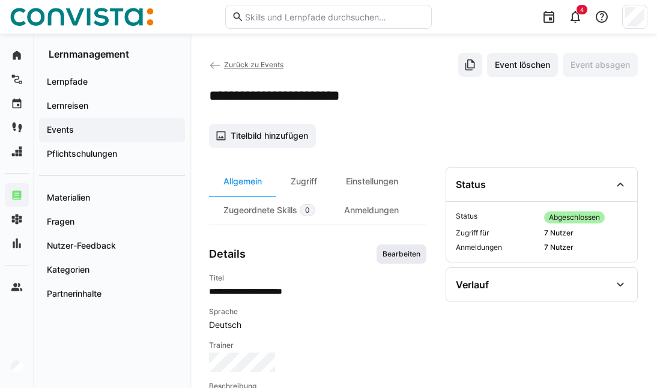
click at [410, 249] on span "Bearbeiten" at bounding box center [401, 254] width 40 height 10
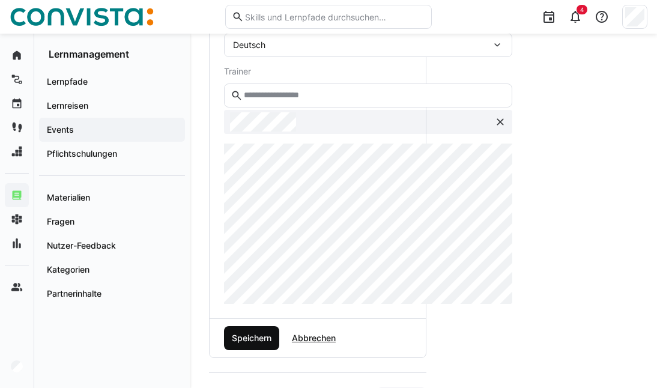
click at [257, 337] on span "Speichern" at bounding box center [251, 338] width 43 height 12
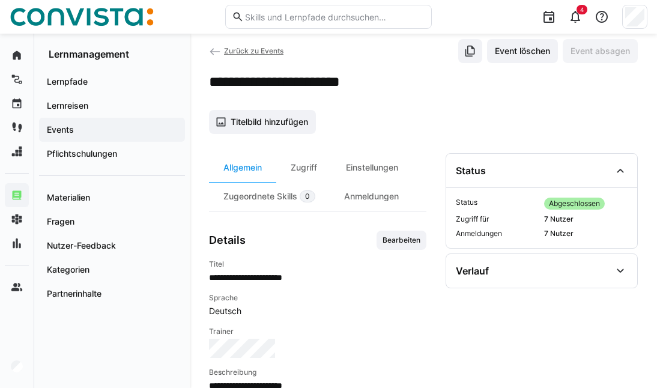
scroll to position [0, 0]
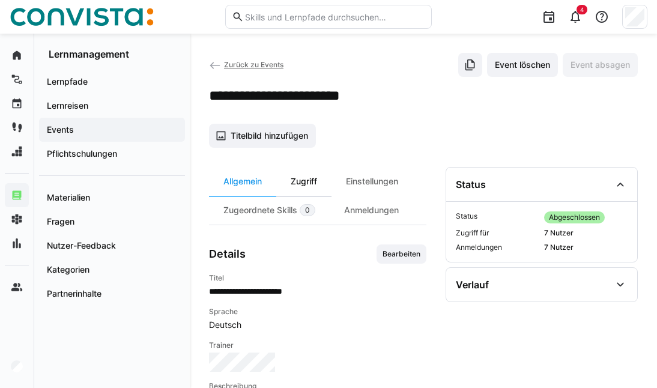
click at [298, 179] on div "Zugriff" at bounding box center [303, 181] width 55 height 29
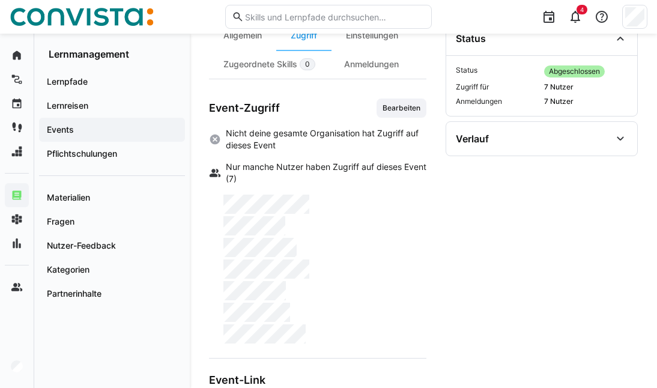
scroll to position [120, 0]
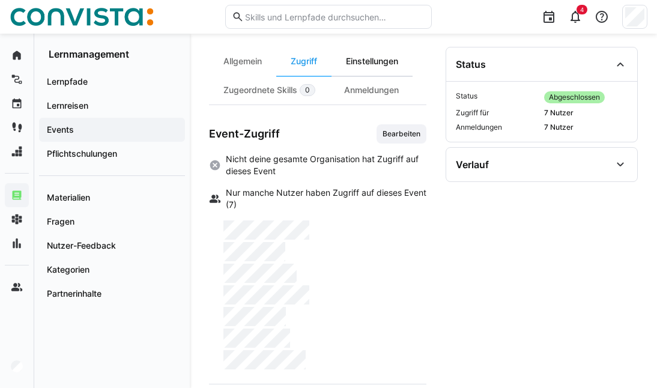
click at [354, 64] on div "Einstellungen" at bounding box center [371, 61] width 81 height 29
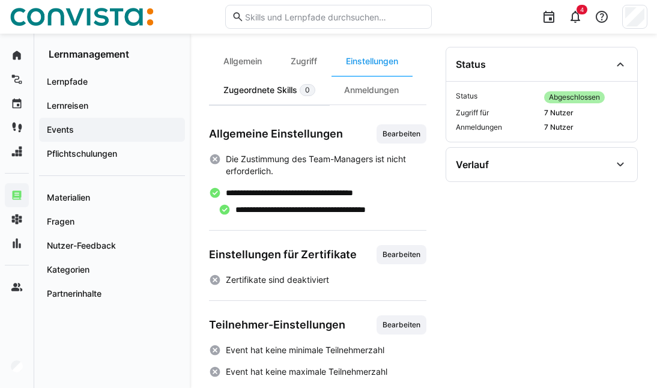
click at [235, 83] on div "Zugeordnete Skills 0" at bounding box center [269, 90] width 121 height 29
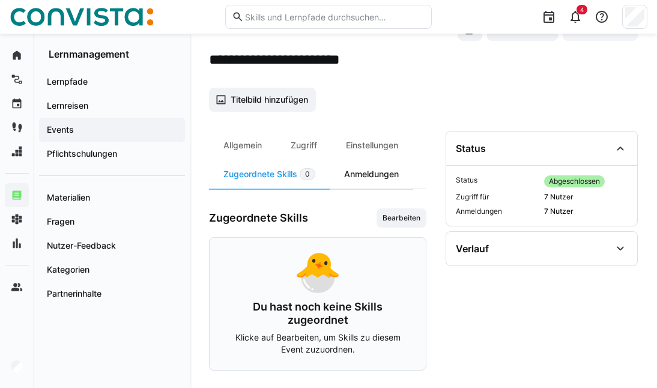
click at [362, 168] on div "Anmeldungen" at bounding box center [370, 174] width 83 height 29
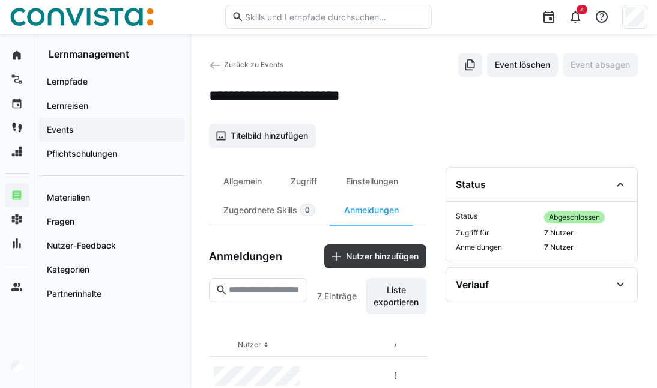
click at [227, 60] on span "Zurück zu Events" at bounding box center [253, 64] width 59 height 9
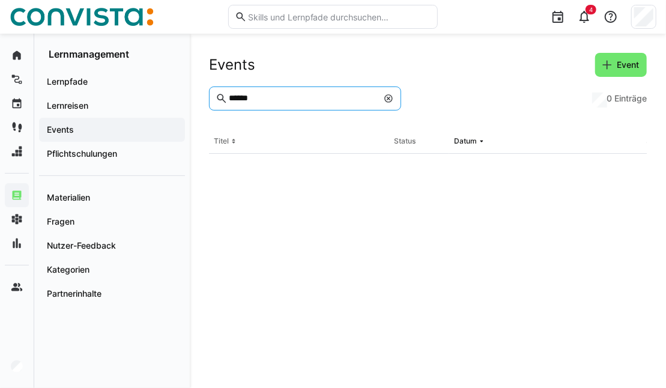
drag, startPoint x: 262, startPoint y: 101, endPoint x: 202, endPoint y: 103, distance: 60.6
click at [202, 103] on div "Events Event ****** 0 Einträge Titel Status Datum Sprache Zugriff für Anmeldung…" at bounding box center [428, 211] width 476 height 354
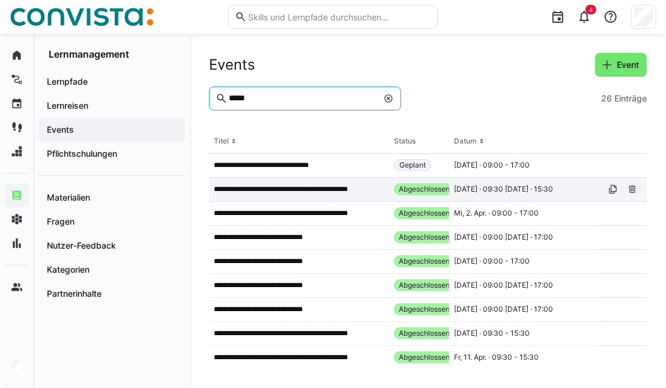
type input "*****"
click at [293, 190] on p "**********" at bounding box center [294, 189] width 160 height 10
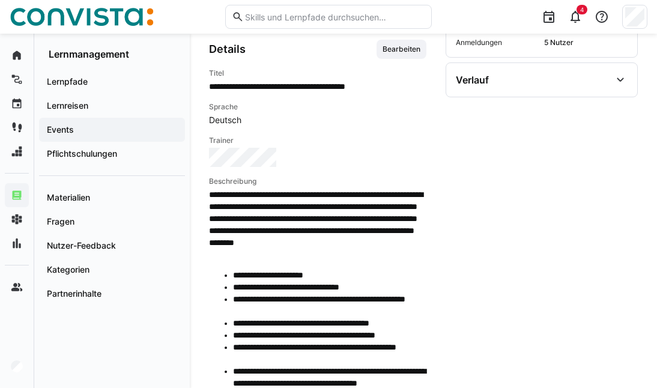
scroll to position [180, 0]
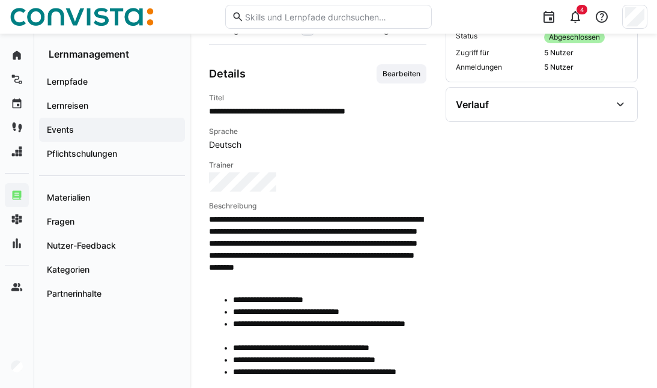
drag, startPoint x: 405, startPoint y: 76, endPoint x: 393, endPoint y: 109, distance: 35.7
click at [405, 76] on span "Bearbeiten" at bounding box center [401, 74] width 40 height 10
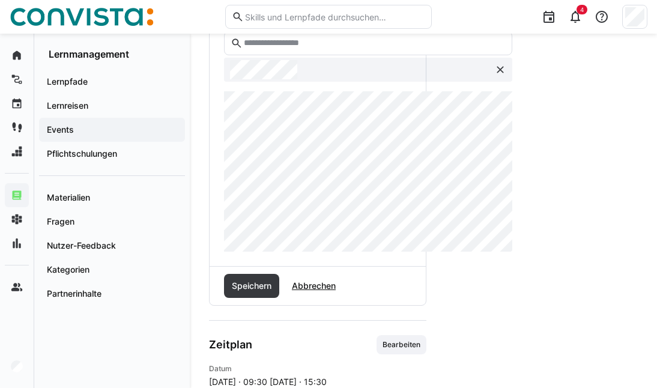
scroll to position [420, 0]
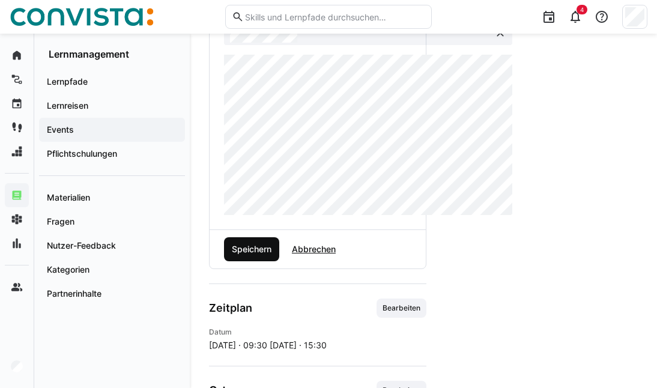
click at [250, 250] on span "Speichern" at bounding box center [251, 249] width 43 height 12
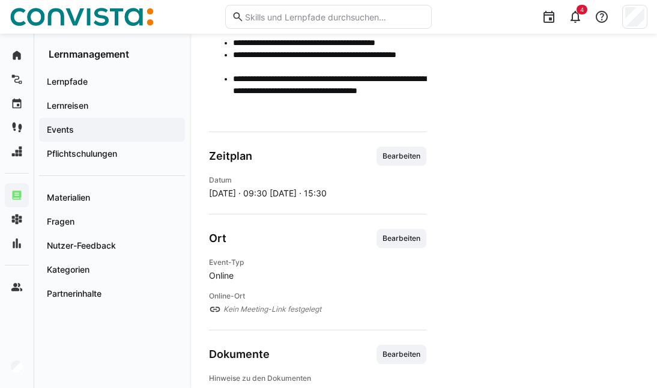
scroll to position [540, 0]
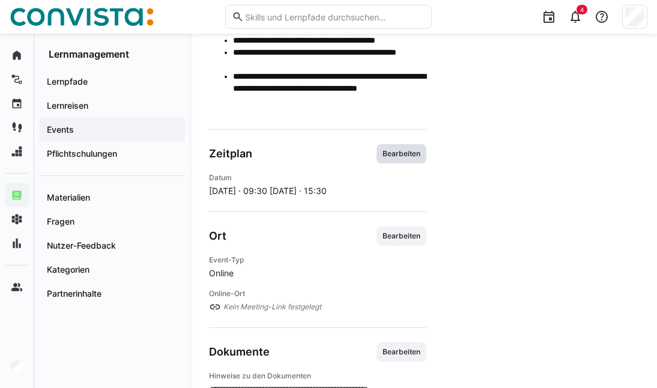
click at [406, 156] on span "Bearbeiten" at bounding box center [401, 154] width 40 height 10
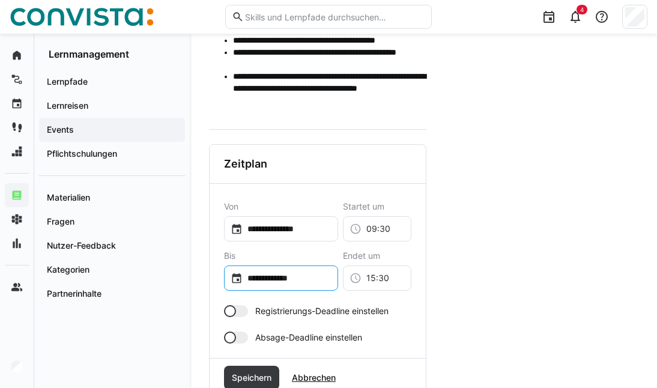
click at [277, 275] on input "**********" at bounding box center [286, 278] width 89 height 12
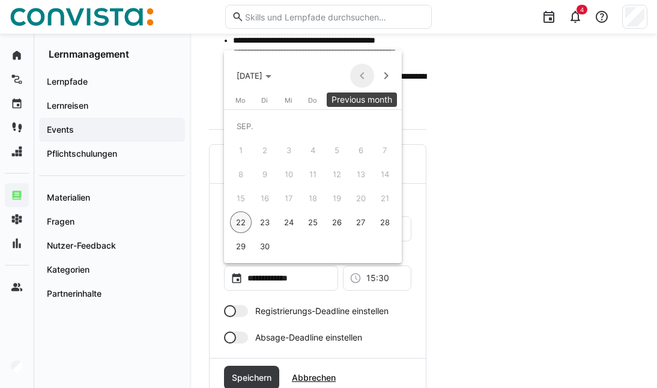
click at [358, 74] on span "Previous month" at bounding box center [362, 76] width 24 height 24
click at [456, 90] on div at bounding box center [328, 194] width 657 height 388
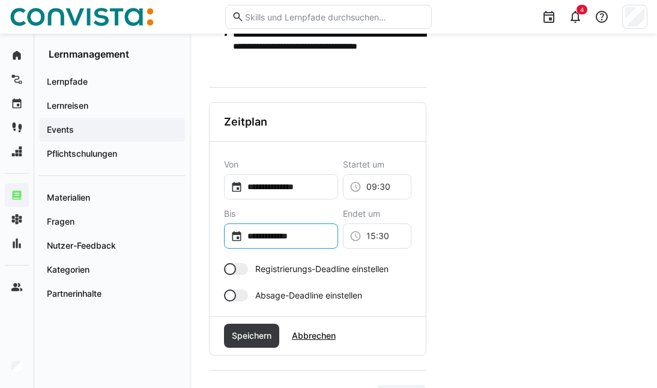
scroll to position [600, 0]
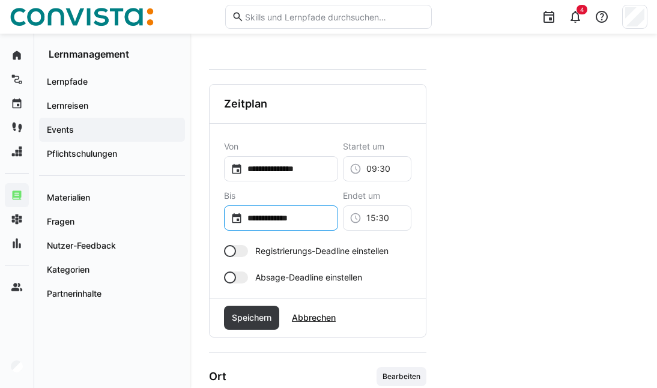
click at [281, 217] on input "**********" at bounding box center [286, 218] width 89 height 12
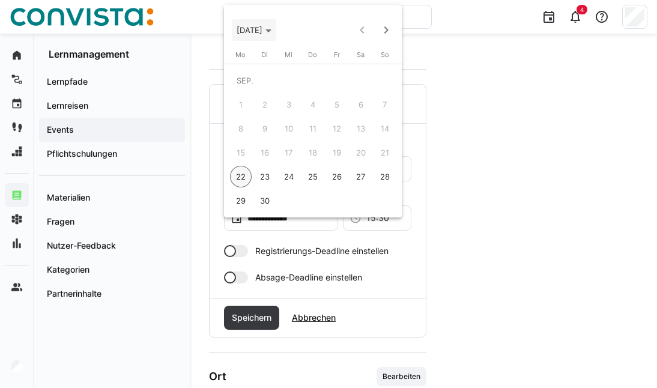
click at [262, 28] on span "[DATE]" at bounding box center [249, 30] width 26 height 10
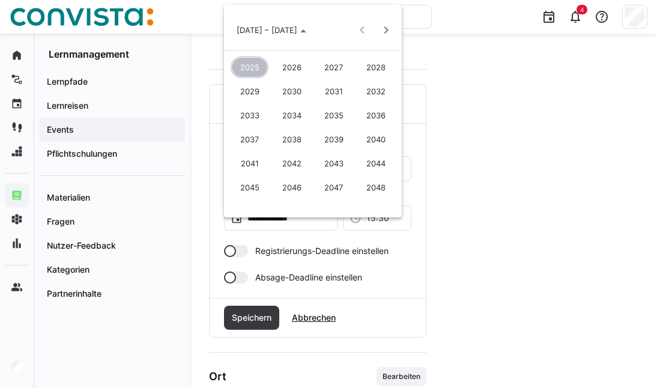
click at [247, 62] on span "2025" at bounding box center [249, 67] width 38 height 22
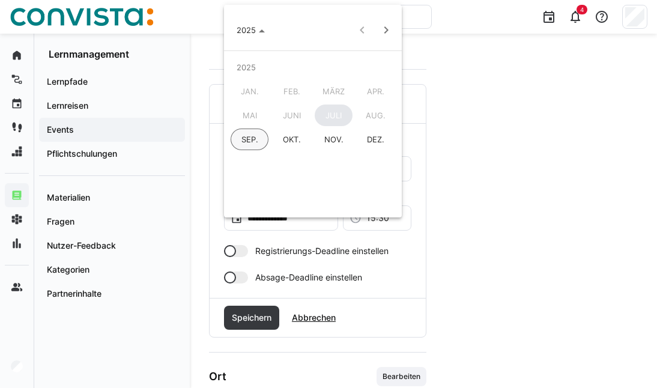
click at [331, 115] on span "JULI" at bounding box center [333, 115] width 38 height 22
click at [254, 86] on span "JAN." at bounding box center [249, 91] width 38 height 22
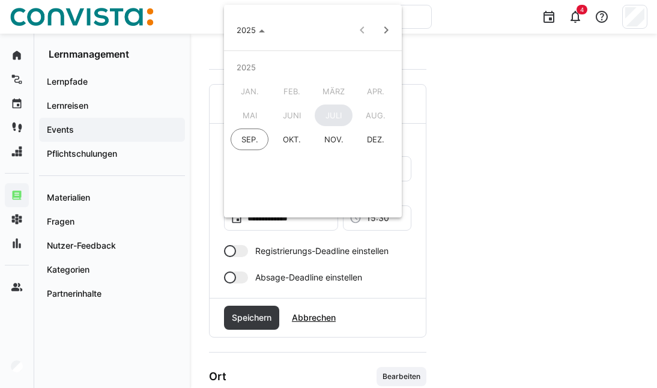
click at [254, 86] on span "JAN." at bounding box center [249, 91] width 38 height 22
drag, startPoint x: 574, startPoint y: 191, endPoint x: 570, endPoint y: 196, distance: 6.8
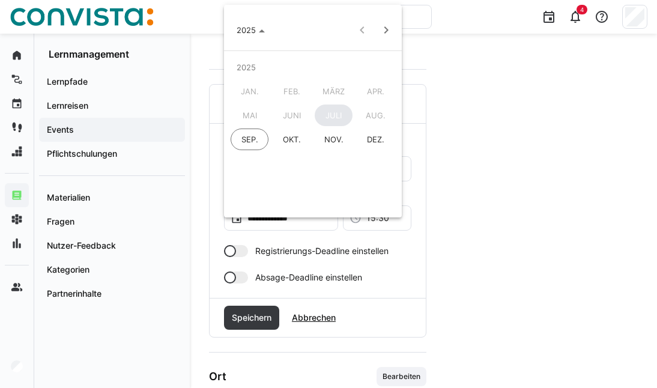
click at [574, 191] on div at bounding box center [328, 194] width 657 height 388
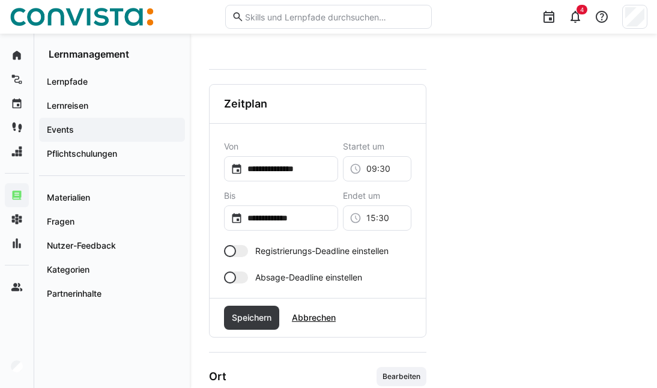
click at [490, 247] on section "**********" at bounding box center [541, 68] width 192 height 1002
click at [329, 315] on span "Abbrechen" at bounding box center [313, 317] width 47 height 12
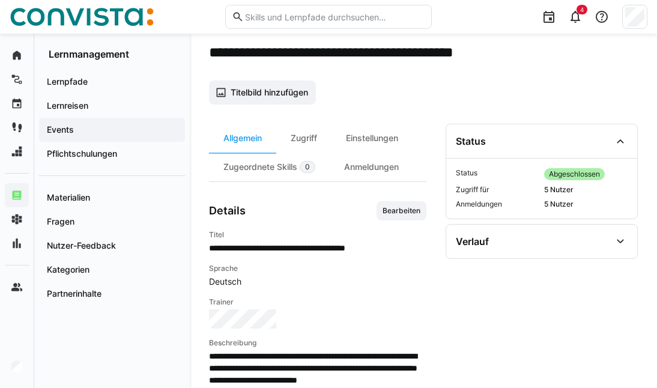
scroll to position [0, 0]
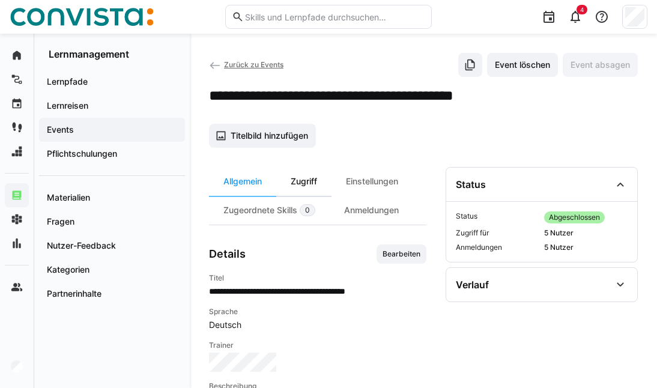
click at [315, 169] on div "Zugriff" at bounding box center [303, 181] width 55 height 29
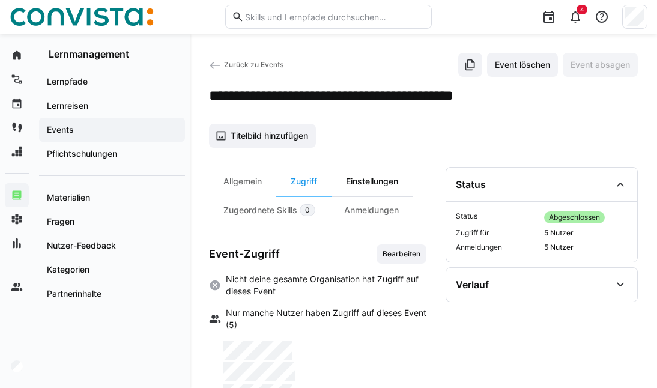
click at [387, 188] on div "Einstellungen" at bounding box center [371, 181] width 81 height 29
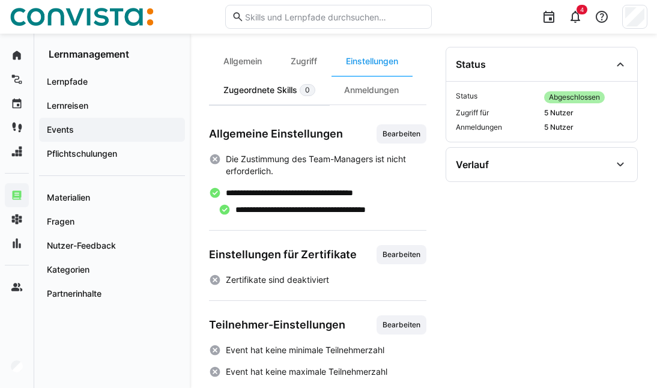
click at [265, 86] on div "Zugeordnete Skills 0" at bounding box center [269, 90] width 121 height 29
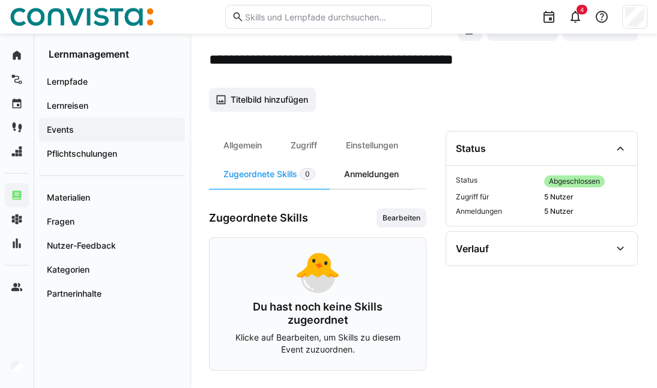
click at [352, 175] on div "Anmeldungen" at bounding box center [370, 174] width 83 height 29
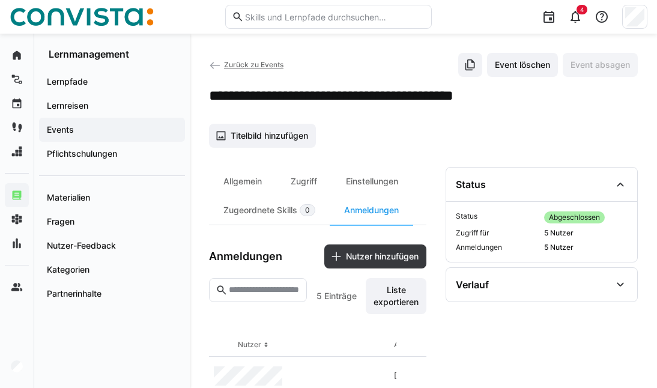
click at [236, 63] on span "Zurück zu Events" at bounding box center [253, 64] width 59 height 9
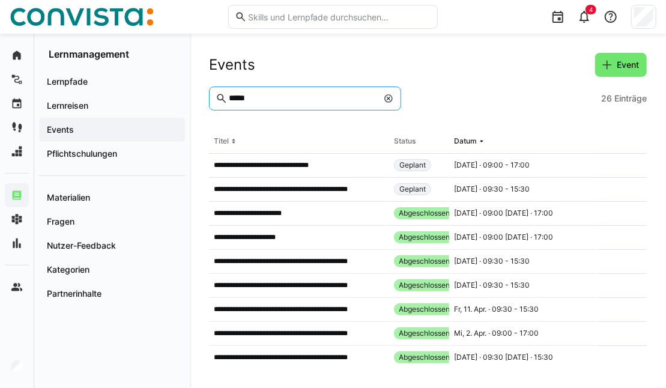
drag, startPoint x: 265, startPoint y: 95, endPoint x: 232, endPoint y: 93, distance: 33.1
click at [232, 93] on input "*****" at bounding box center [302, 98] width 150 height 11
type input "*"
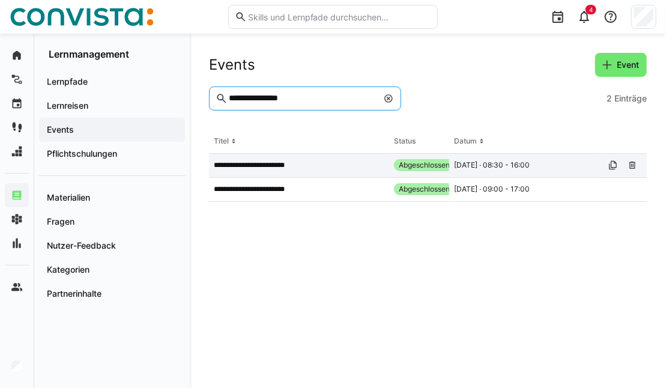
type input "**********"
click at [316, 168] on app-table-first-column "**********" at bounding box center [299, 165] width 170 height 10
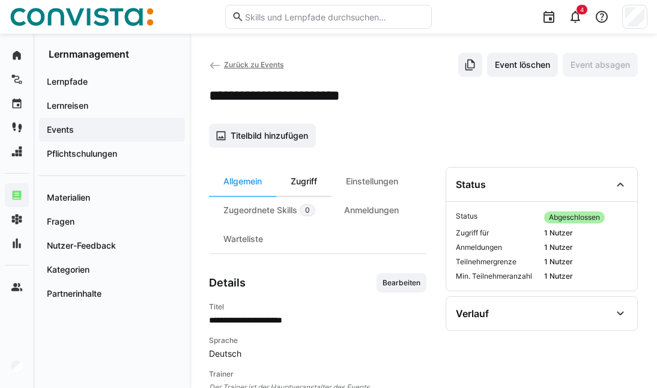
click at [316, 180] on div "Zugriff" at bounding box center [303, 181] width 55 height 29
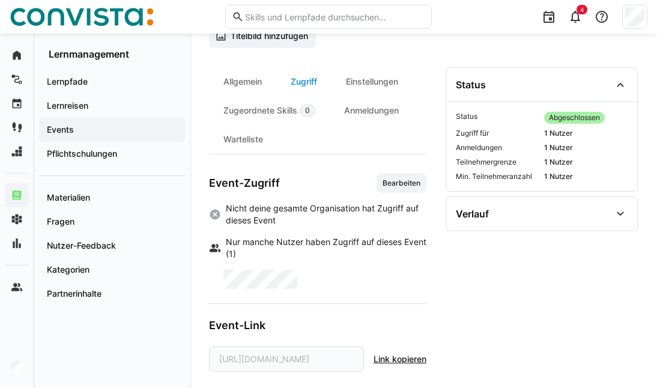
scroll to position [106, 0]
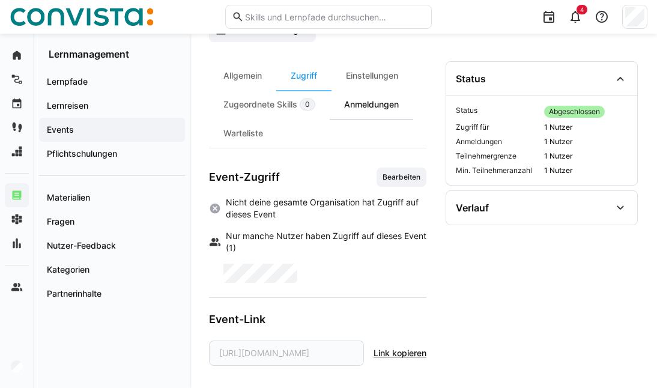
click at [353, 104] on div "Anmeldungen" at bounding box center [370, 104] width 83 height 29
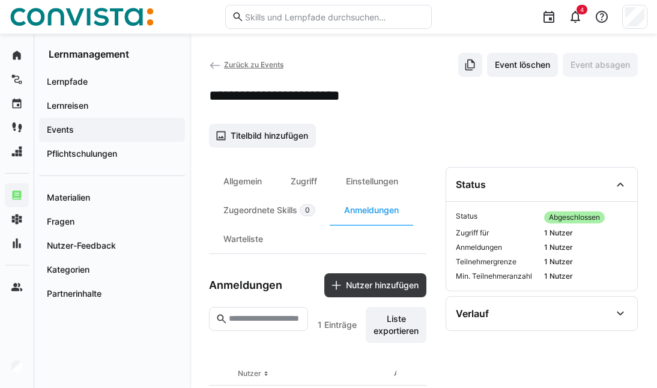
click at [233, 62] on span "Zurück zu Events" at bounding box center [253, 64] width 59 height 9
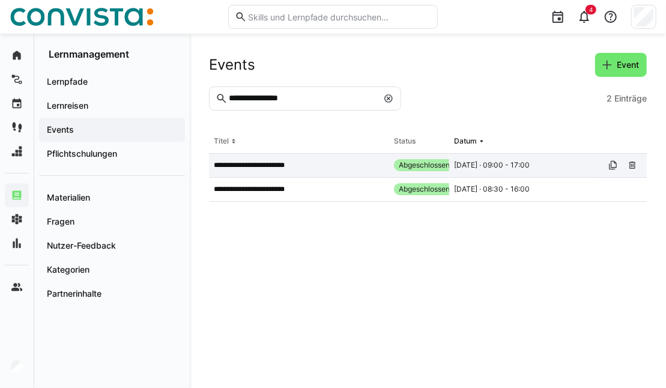
click at [296, 164] on p "**********" at bounding box center [255, 165] width 83 height 10
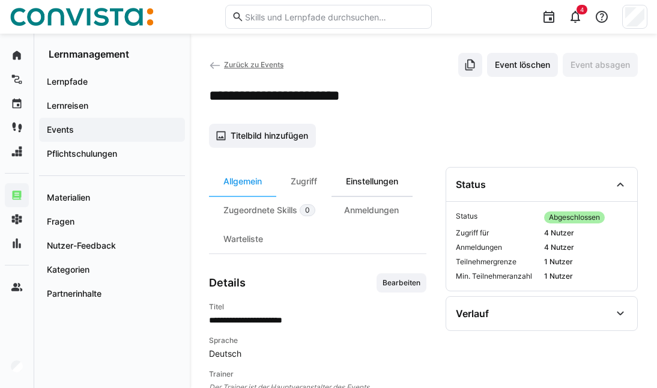
drag, startPoint x: 313, startPoint y: 174, endPoint x: 341, endPoint y: 182, distance: 29.4
click at [313, 174] on div "Zugriff" at bounding box center [303, 181] width 55 height 29
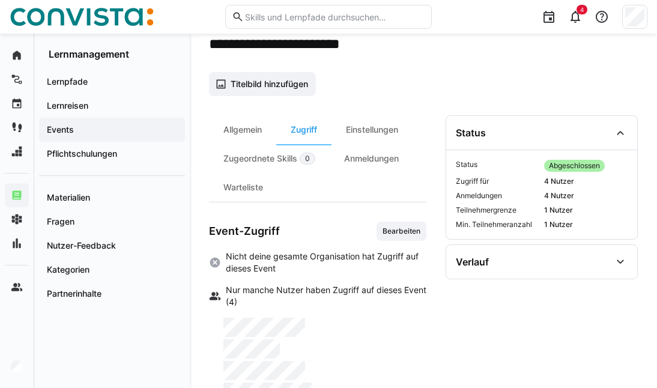
scroll to position [120, 0]
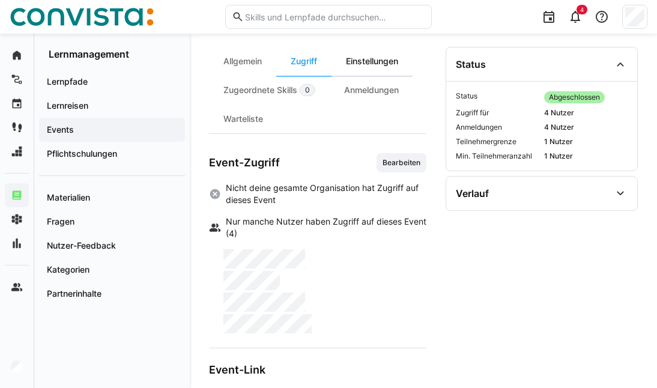
click at [374, 57] on div "Einstellungen" at bounding box center [371, 61] width 81 height 29
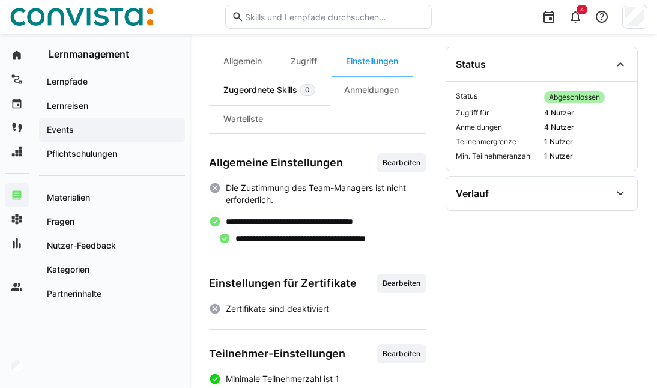
click at [284, 90] on div "Zugeordnete Skills 0" at bounding box center [269, 90] width 121 height 29
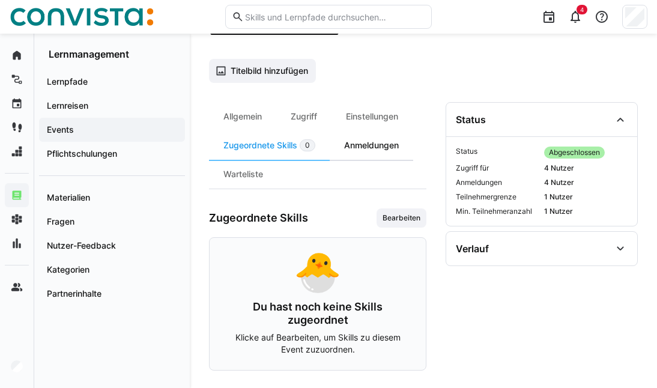
click at [367, 141] on div "Anmeldungen" at bounding box center [370, 145] width 83 height 29
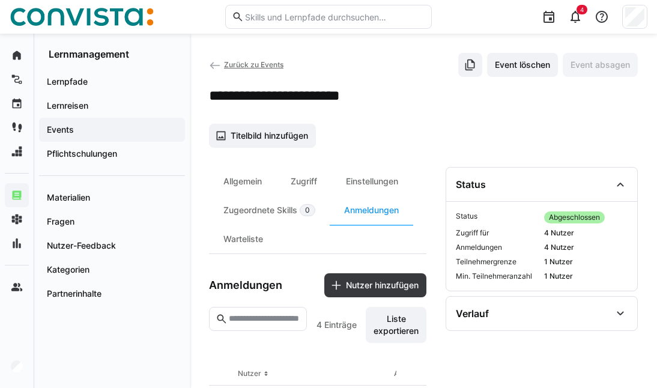
click at [229, 61] on span "Zurück zu Events" at bounding box center [253, 64] width 59 height 9
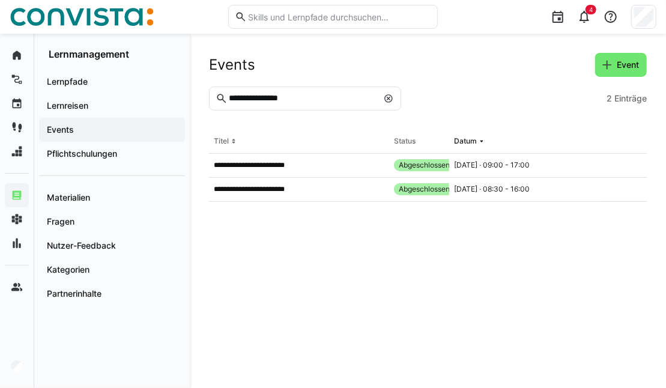
click at [389, 97] on eds-icon at bounding box center [388, 99] width 10 height 10
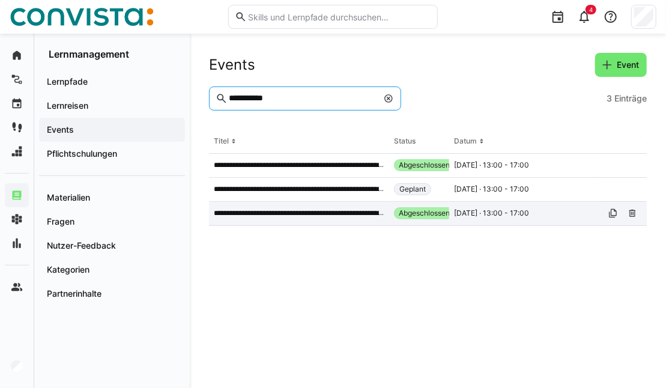
type input "**********"
click at [325, 212] on p "**********" at bounding box center [299, 213] width 170 height 10
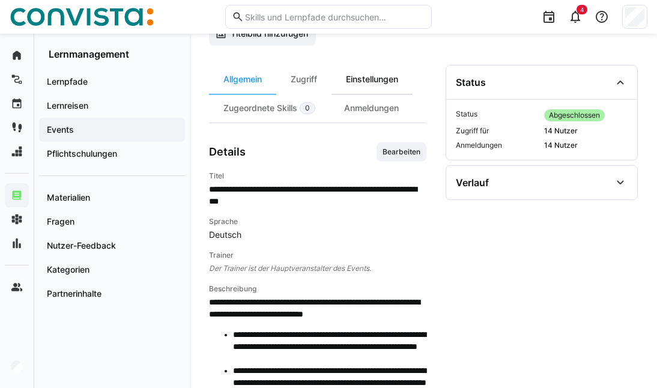
scroll to position [180, 0]
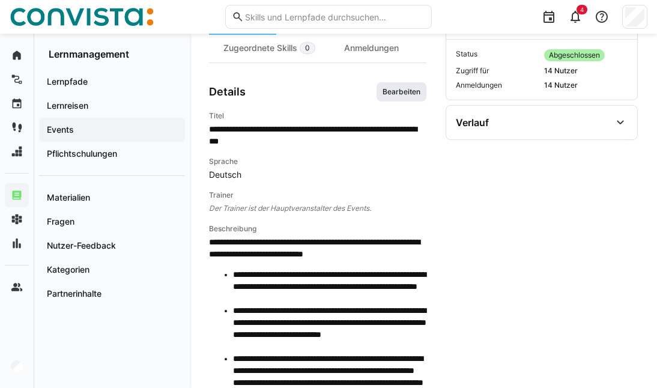
click at [398, 95] on span "Bearbeiten" at bounding box center [401, 91] width 50 height 19
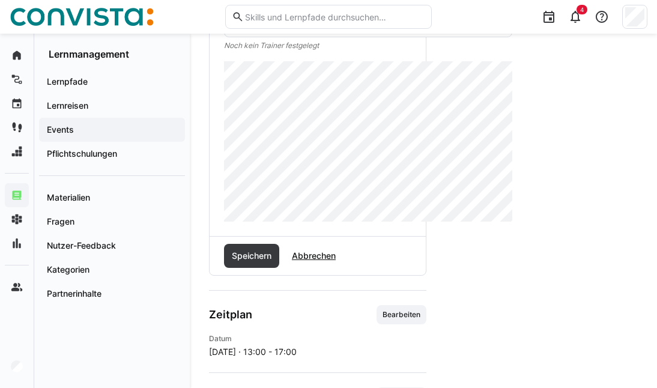
scroll to position [420, 0]
click at [251, 260] on span "Speichern" at bounding box center [251, 255] width 55 height 24
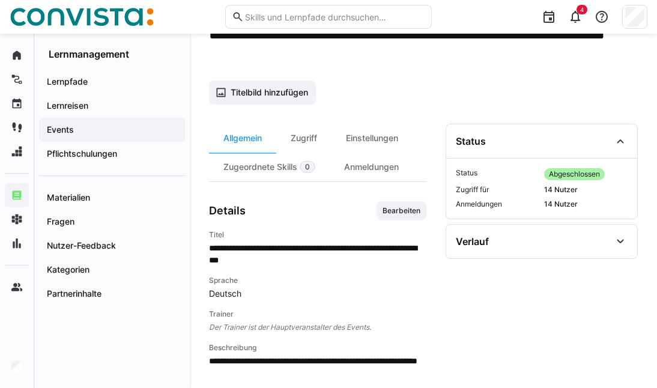
scroll to position [60, 0]
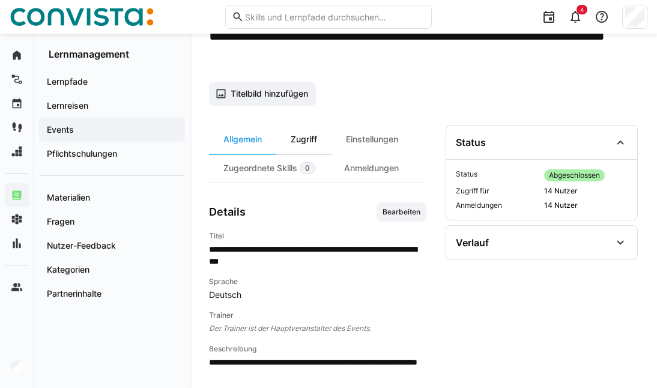
click at [303, 128] on div "Zugriff" at bounding box center [303, 139] width 55 height 29
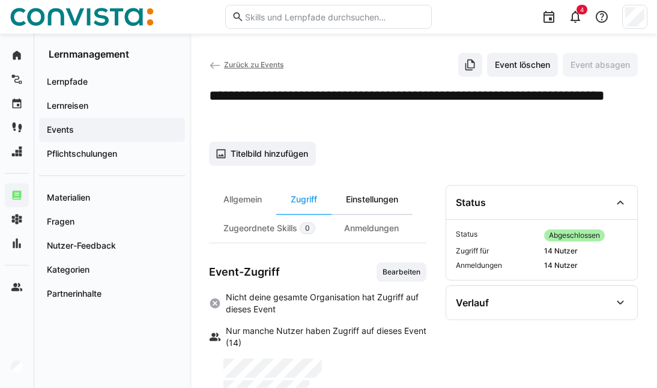
click at [371, 199] on div "Einstellungen" at bounding box center [371, 199] width 81 height 29
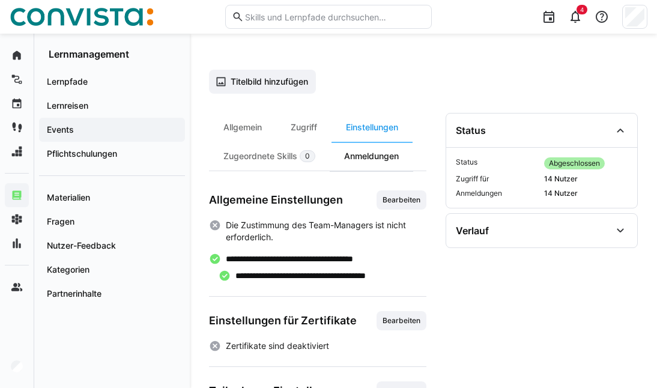
scroll to position [120, 0]
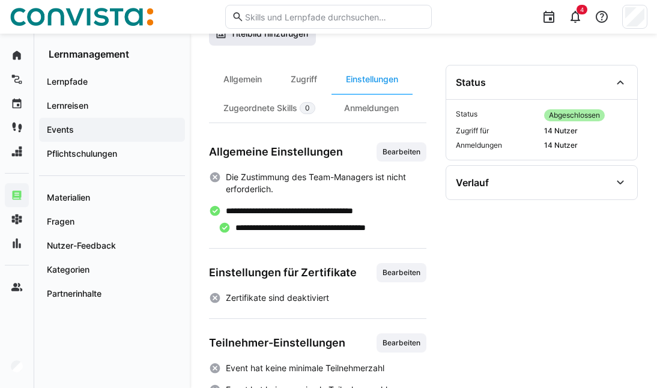
click at [272, 107] on div "Zugeordnete Skills 0" at bounding box center [269, 108] width 121 height 29
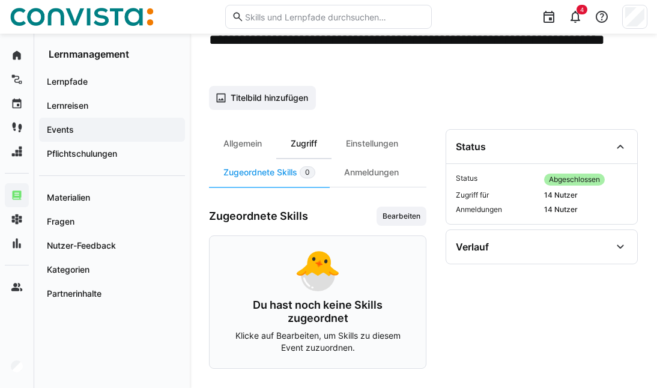
scroll to position [54, 0]
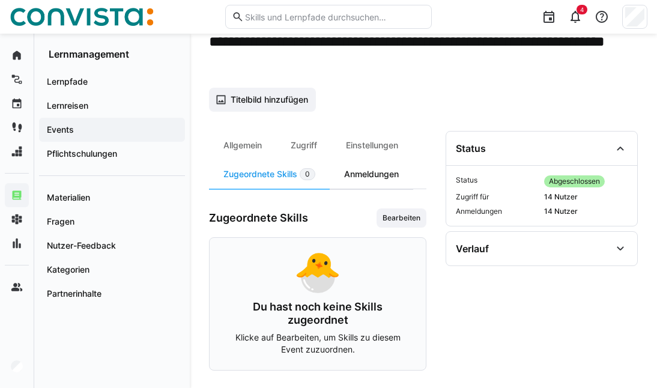
click at [368, 172] on div "Anmeldungen" at bounding box center [370, 174] width 83 height 29
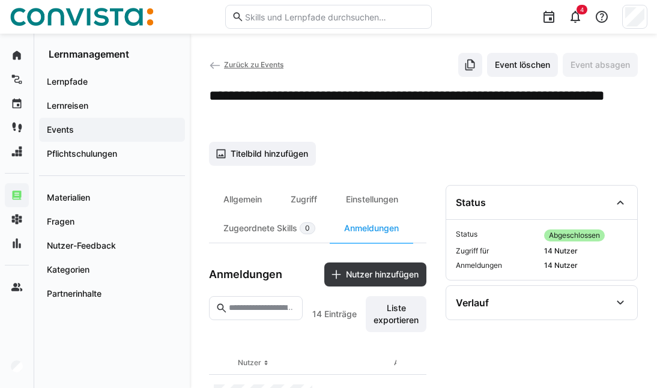
click at [241, 63] on span "Zurück zu Events" at bounding box center [253, 64] width 59 height 9
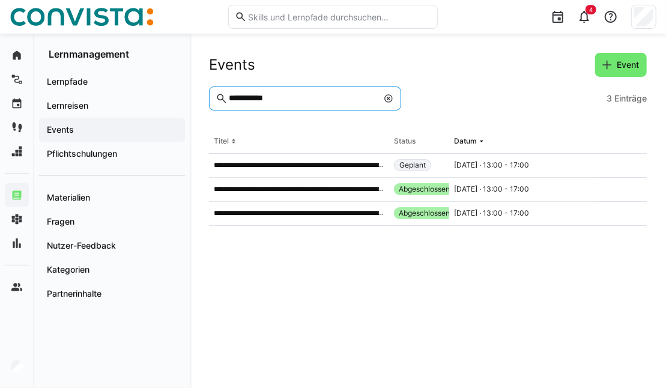
drag, startPoint x: 267, startPoint y: 101, endPoint x: 198, endPoint y: 103, distance: 69.1
click at [198, 103] on div "**********" at bounding box center [428, 211] width 476 height 354
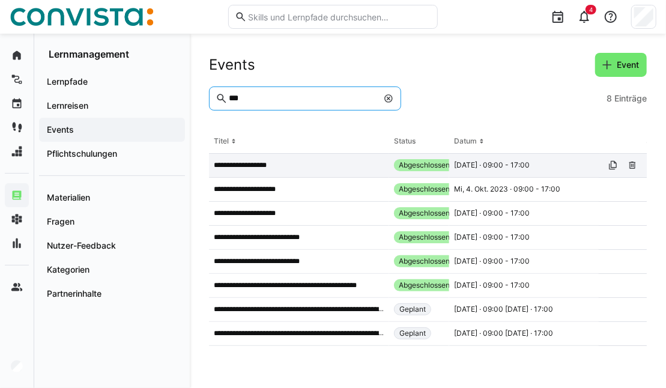
type input "***"
click at [304, 169] on app-table-first-column "**********" at bounding box center [299, 165] width 170 height 10
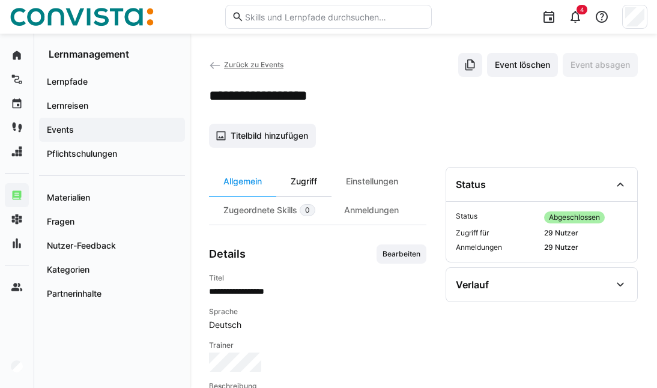
click at [310, 176] on div "Zugriff" at bounding box center [303, 181] width 55 height 29
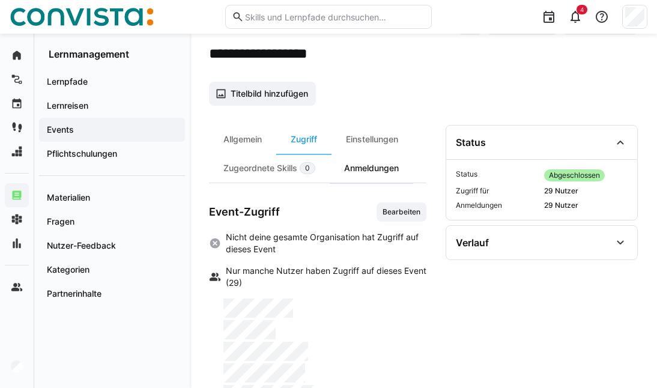
scroll to position [60, 0]
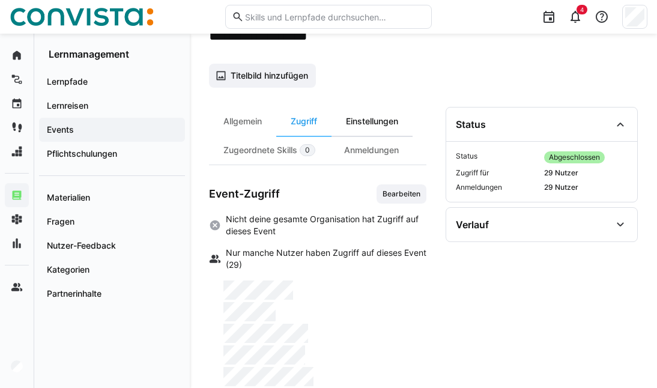
drag, startPoint x: 374, startPoint y: 122, endPoint x: 370, endPoint y: 129, distance: 7.5
click at [374, 122] on div "Einstellungen" at bounding box center [371, 121] width 81 height 29
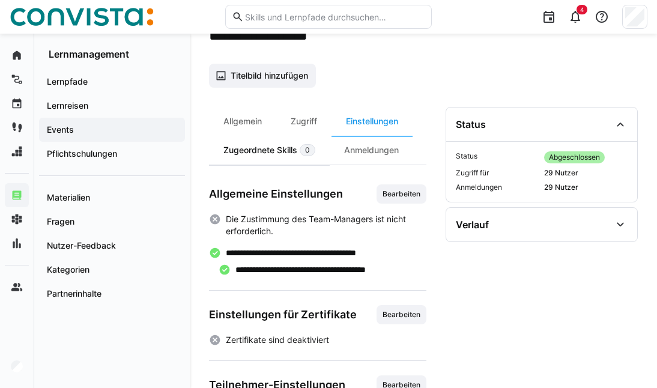
click at [266, 149] on div "Zugeordnete Skills 0" at bounding box center [269, 150] width 121 height 29
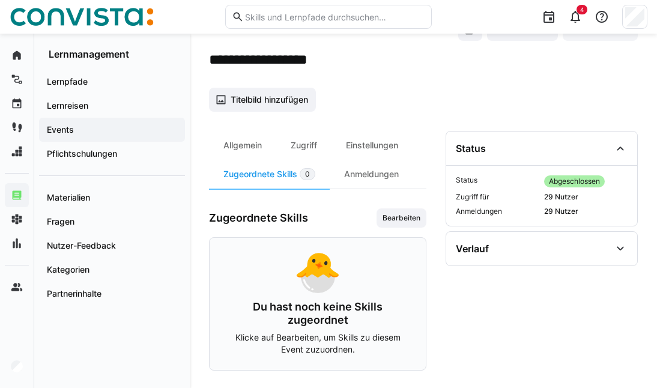
click at [362, 172] on div "Anmeldungen" at bounding box center [370, 174] width 83 height 29
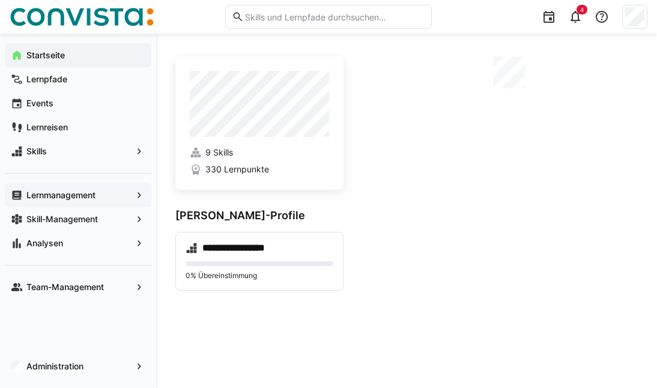
click at [0, 0] on app-navigation-label "Lernmanagement" at bounding box center [0, 0] width 0 height 0
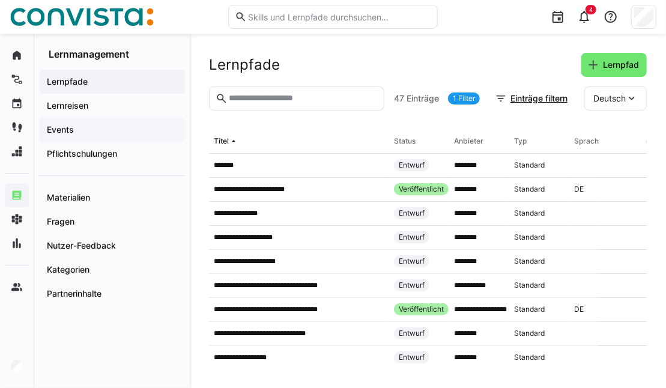
click at [110, 134] on span "Events" at bounding box center [112, 130] width 134 height 12
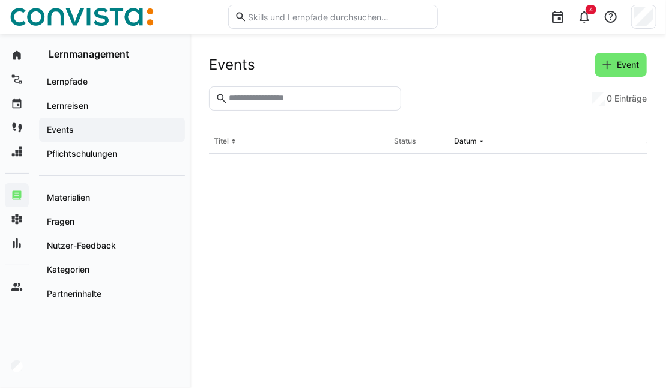
click at [275, 97] on input "text" at bounding box center [310, 98] width 167 height 11
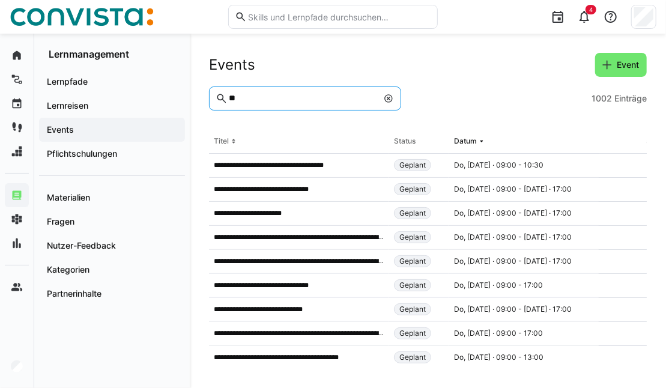
type input "*"
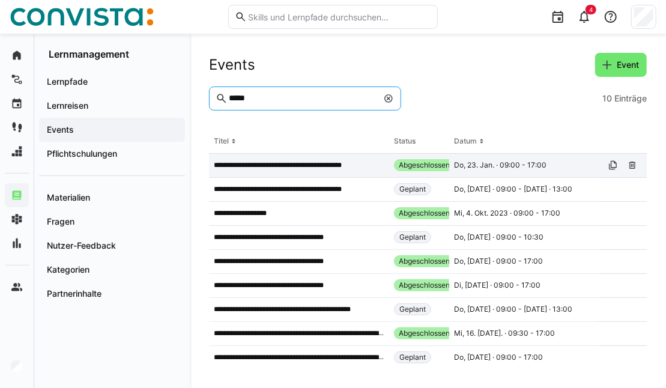
type input "*****"
click at [304, 172] on div "**********" at bounding box center [299, 166] width 180 height 24
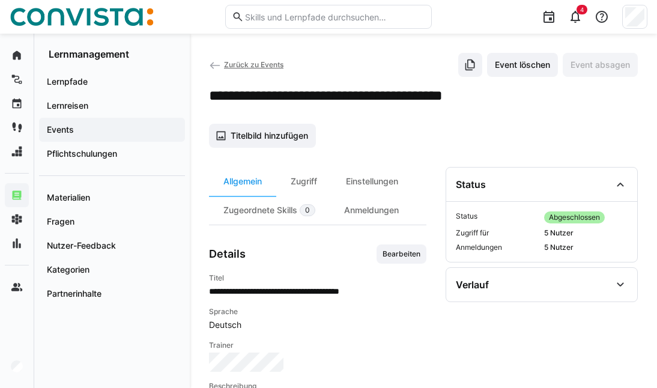
click at [243, 64] on span "Zurück zu Events" at bounding box center [253, 64] width 59 height 9
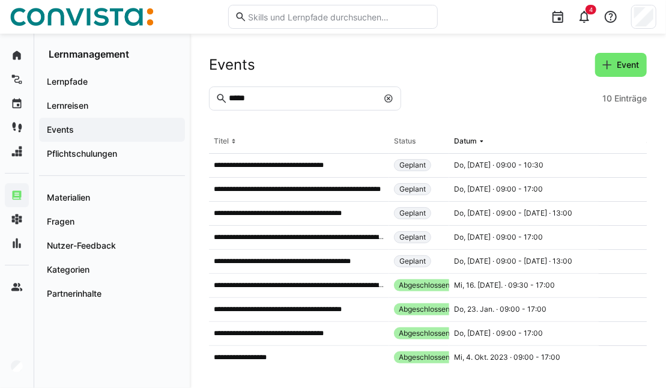
click at [286, 98] on input "*****" at bounding box center [302, 98] width 150 height 11
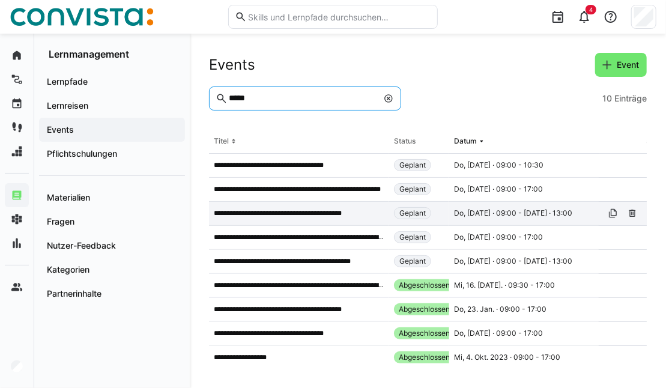
click at [320, 215] on p "**********" at bounding box center [293, 213] width 159 height 10
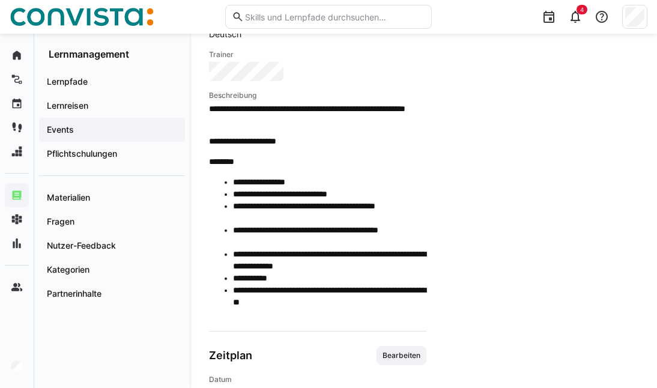
scroll to position [360, 0]
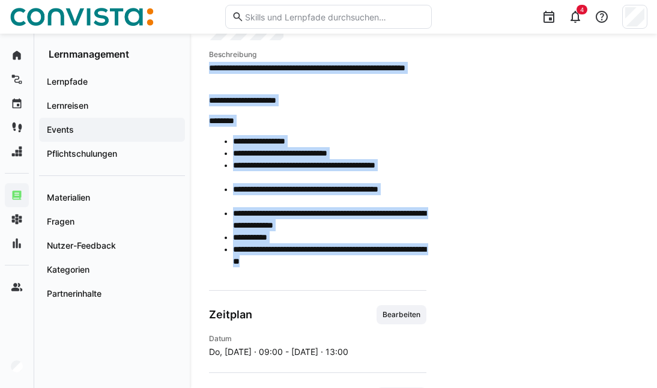
drag, startPoint x: 367, startPoint y: 263, endPoint x: 209, endPoint y: 68, distance: 250.1
click at [209, 68] on span "**********" at bounding box center [317, 169] width 217 height 214
copy span "**********"
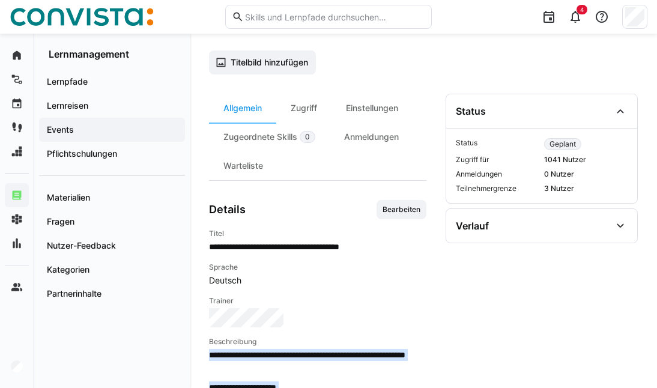
scroll to position [0, 0]
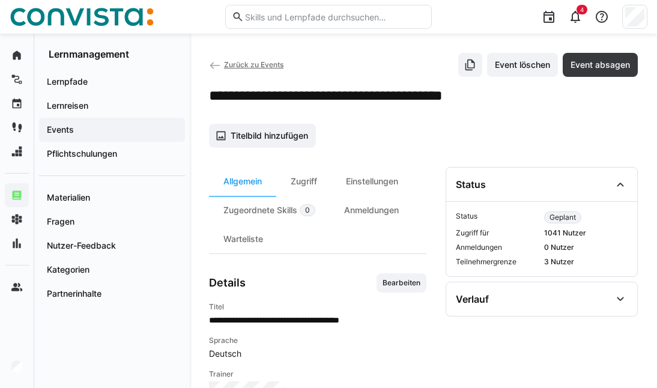
click at [230, 63] on span "Zurück zu Events" at bounding box center [253, 64] width 59 height 9
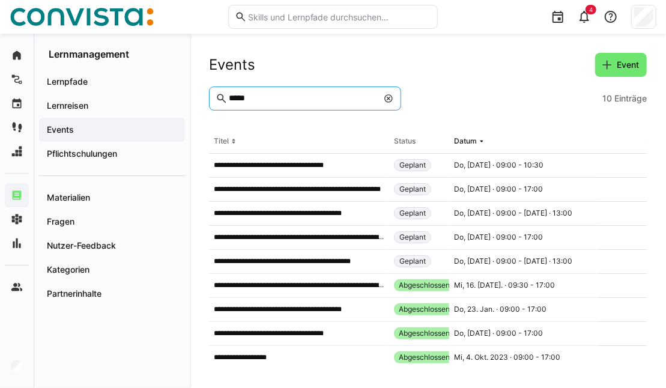
drag, startPoint x: 279, startPoint y: 97, endPoint x: 185, endPoint y: 92, distance: 94.3
click at [185, 92] on div "**********" at bounding box center [333, 211] width 666 height 354
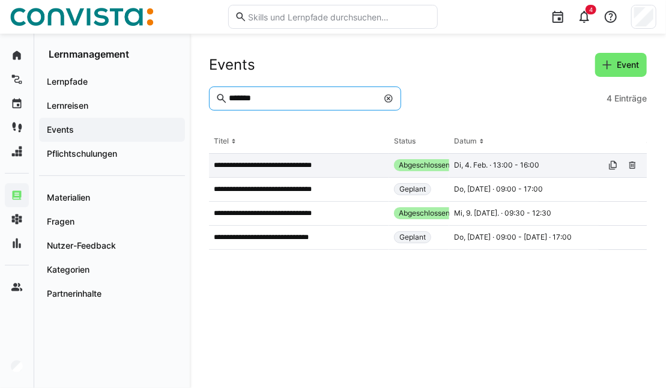
type input "*******"
click at [256, 165] on p "**********" at bounding box center [273, 165] width 119 height 10
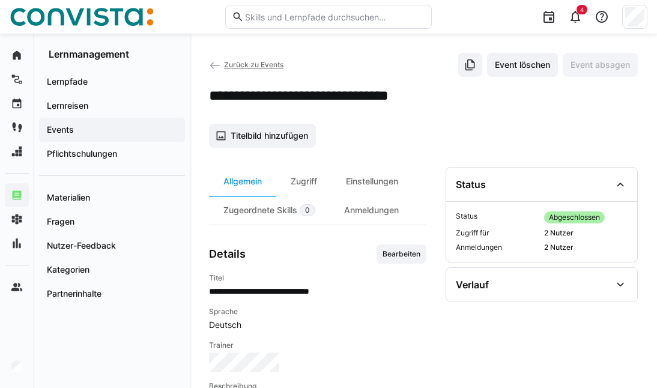
scroll to position [60, 0]
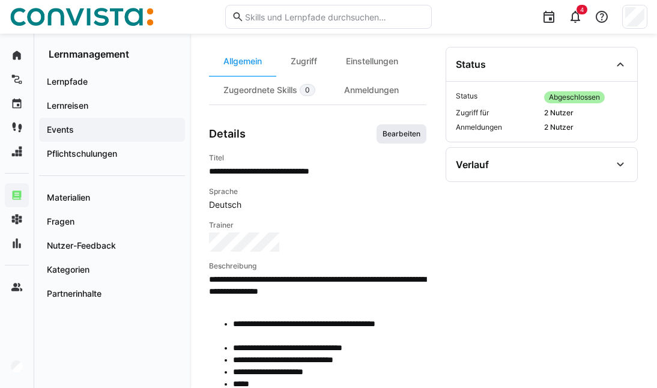
click at [395, 137] on span "Bearbeiten" at bounding box center [401, 134] width 40 height 10
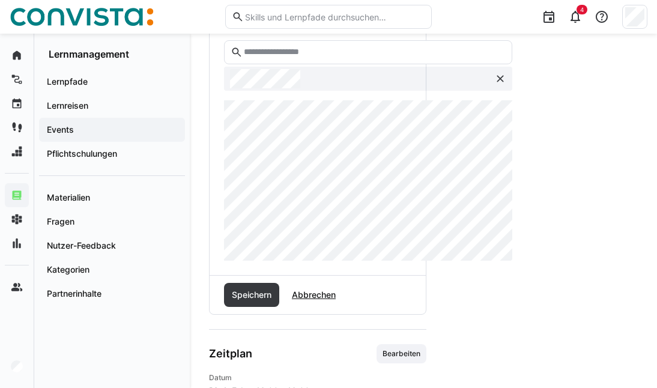
scroll to position [391, 0]
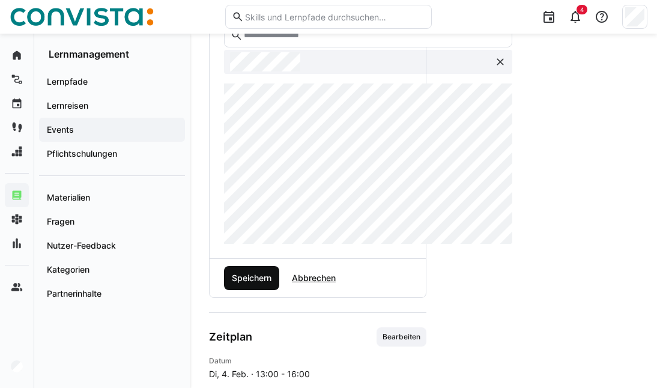
click at [248, 274] on span "Speichern" at bounding box center [251, 278] width 43 height 12
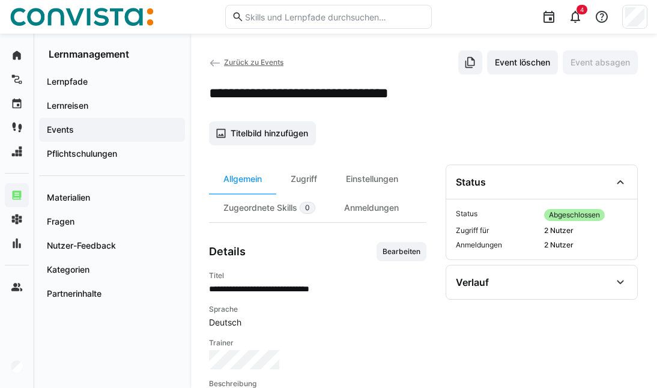
scroll to position [0, 0]
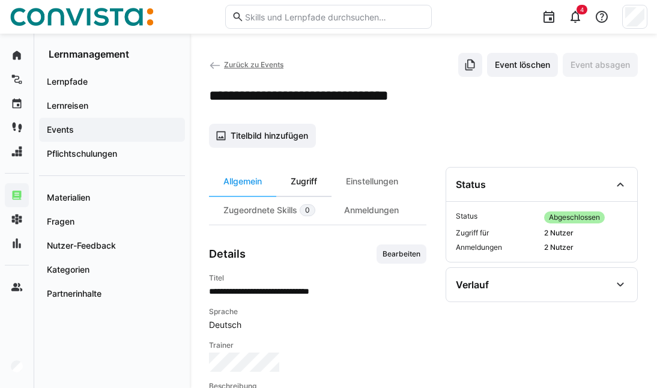
click at [308, 184] on div "Zugriff" at bounding box center [303, 181] width 55 height 29
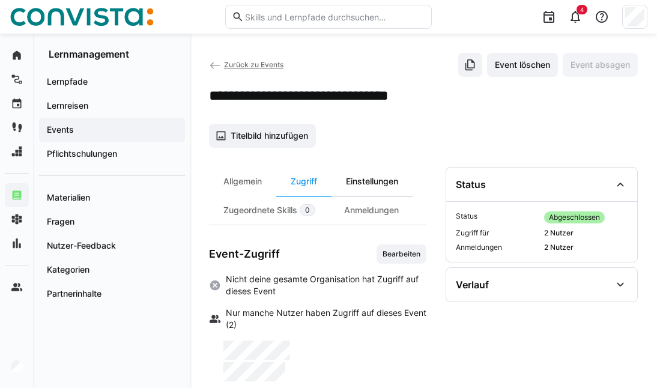
click at [379, 172] on div "Einstellungen" at bounding box center [371, 181] width 81 height 29
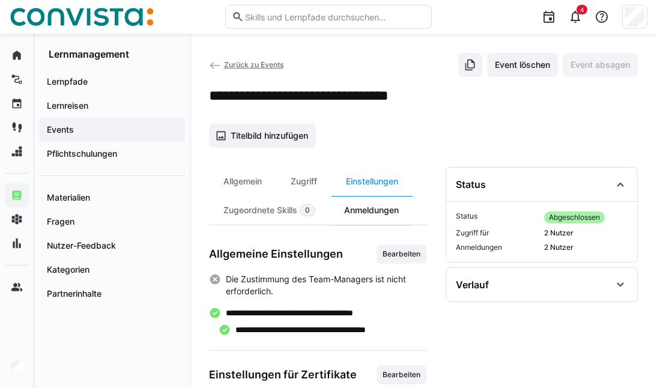
click at [365, 208] on div "Anmeldungen" at bounding box center [370, 210] width 83 height 29
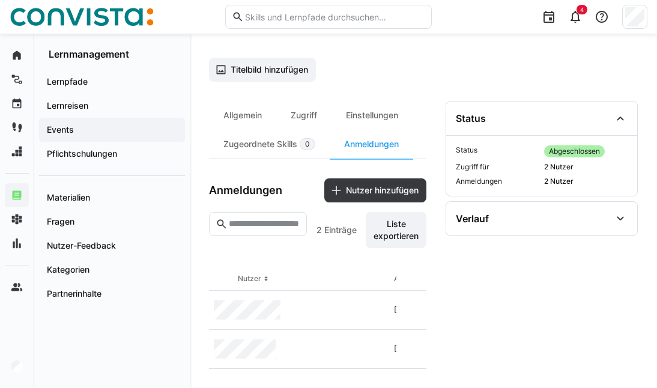
scroll to position [70, 0]
click at [235, 107] on div "Allgemein" at bounding box center [242, 115] width 67 height 29
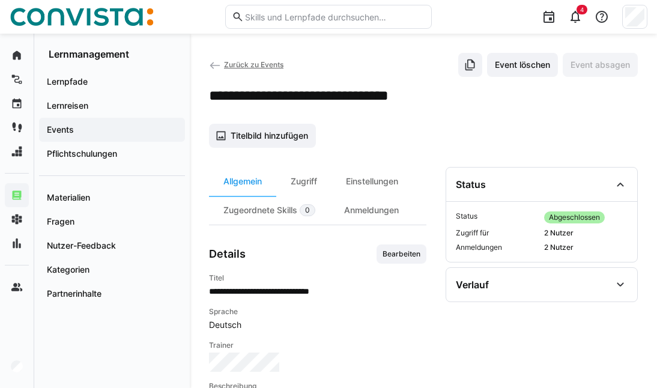
click at [226, 65] on span "Zurück zu Events" at bounding box center [253, 64] width 59 height 9
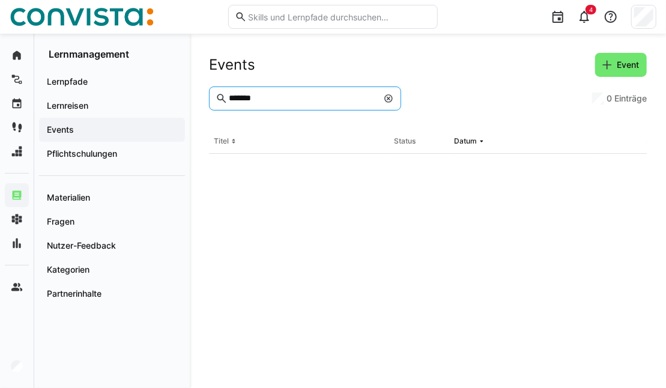
drag, startPoint x: 286, startPoint y: 98, endPoint x: 185, endPoint y: 97, distance: 100.8
click at [185, 97] on div "Startseite Lernpfade Events Lernreisen Skills Lernmanagement Skill-Management A…" at bounding box center [333, 211] width 666 height 354
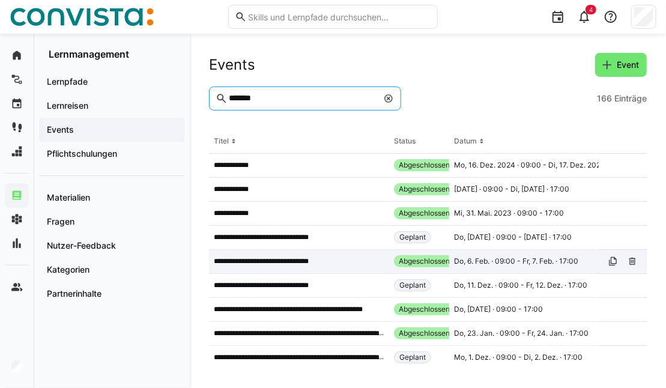
type input "*******"
click at [323, 260] on p "**********" at bounding box center [272, 261] width 116 height 10
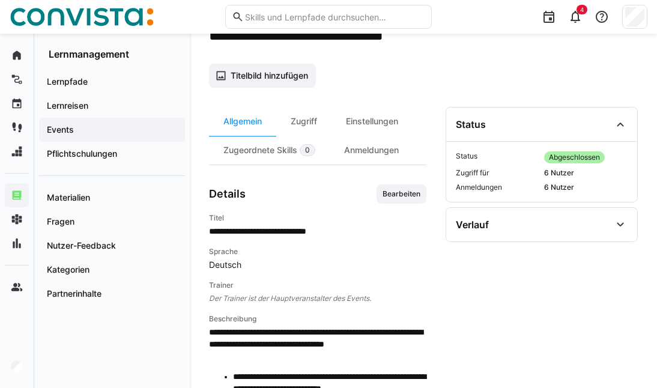
scroll to position [120, 0]
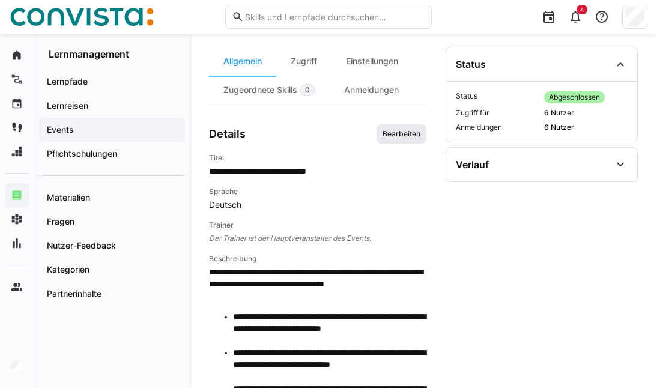
click at [388, 138] on span "Bearbeiten" at bounding box center [401, 133] width 50 height 19
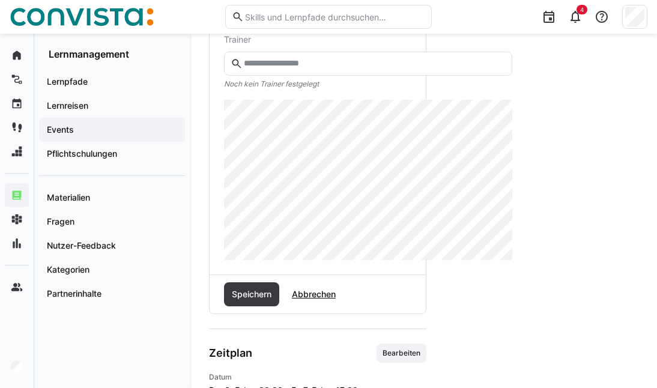
scroll to position [379, 0]
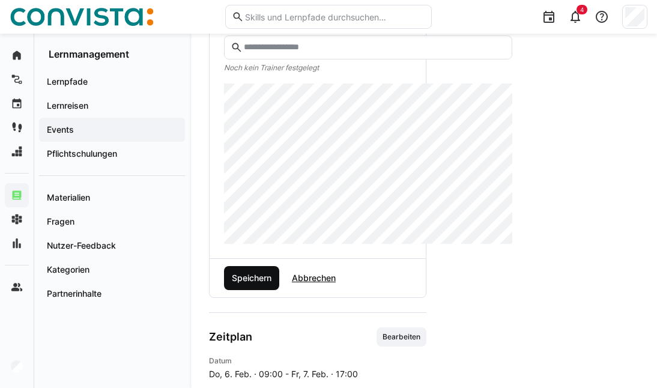
click at [271, 280] on span "Speichern" at bounding box center [251, 278] width 43 height 12
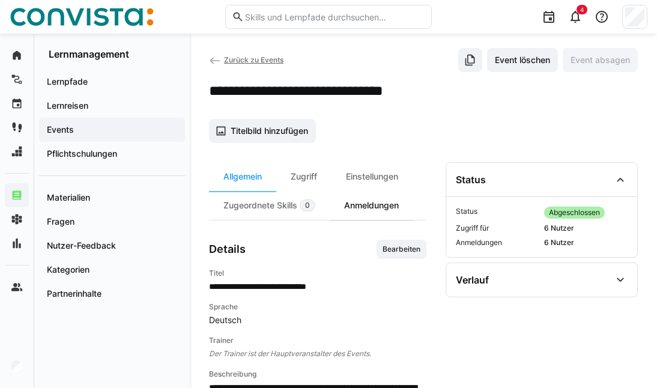
scroll to position [0, 0]
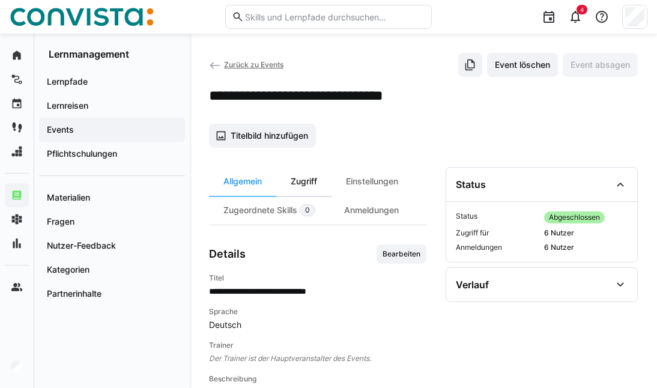
click at [313, 186] on div "Zugriff" at bounding box center [303, 181] width 55 height 29
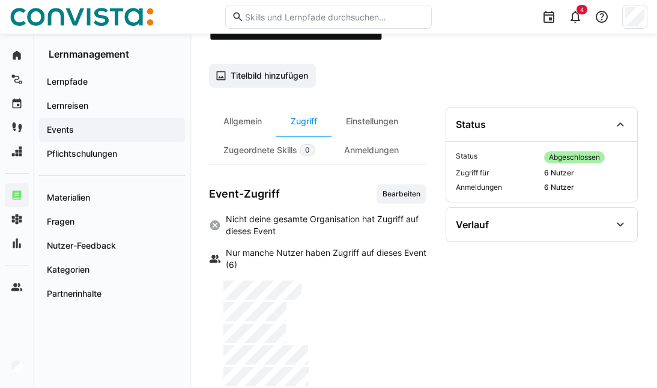
scroll to position [120, 0]
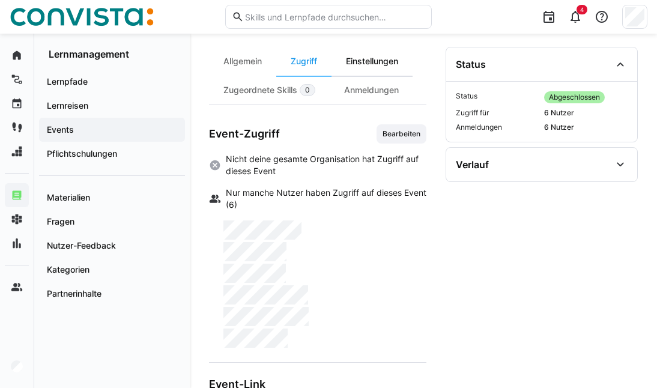
drag, startPoint x: 374, startPoint y: 62, endPoint x: 368, endPoint y: 73, distance: 13.2
click at [374, 62] on div "Einstellungen" at bounding box center [371, 61] width 81 height 29
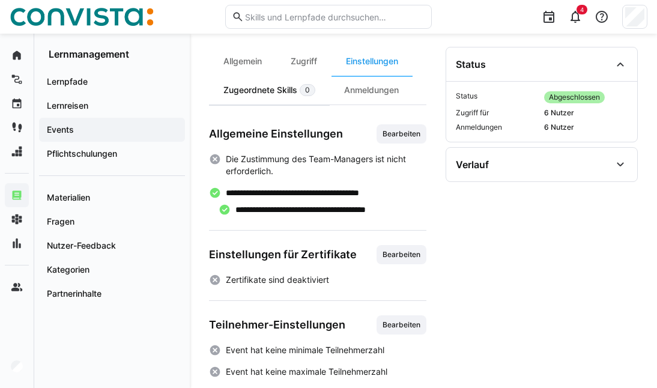
click at [259, 82] on div "Zugeordnete Skills 0" at bounding box center [269, 90] width 121 height 29
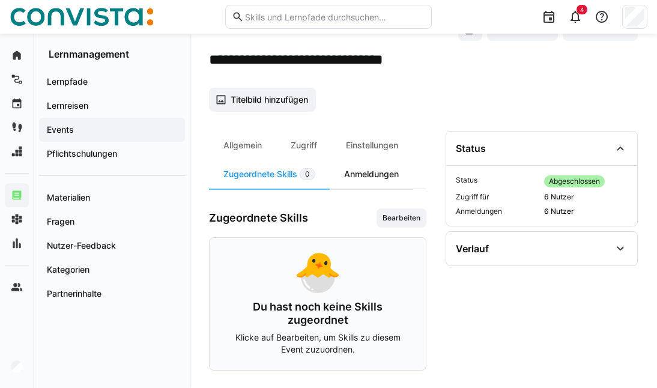
click at [359, 160] on div "Anmeldungen" at bounding box center [370, 174] width 83 height 29
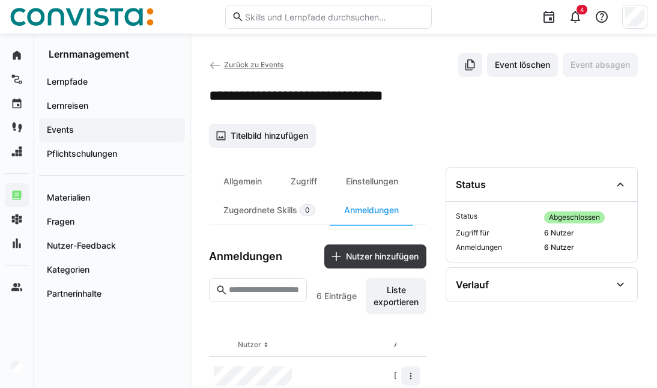
click at [237, 65] on span "Zurück zu Events" at bounding box center [253, 64] width 59 height 9
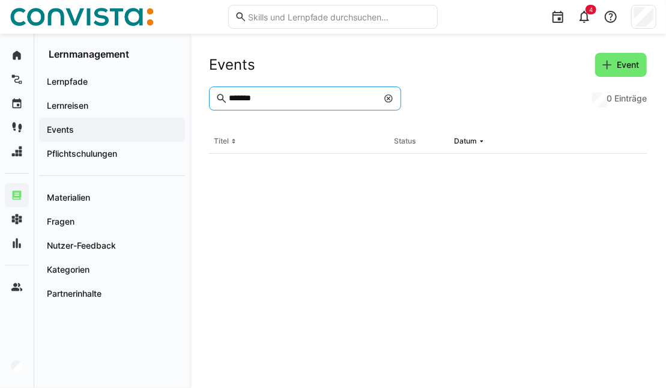
drag, startPoint x: 270, startPoint y: 92, endPoint x: 190, endPoint y: 95, distance: 79.9
click at [190, 95] on div "Events Event ******* 0 Einträge Titel Status Datum Sprache Zugriff für Anmeldun…" at bounding box center [428, 211] width 476 height 354
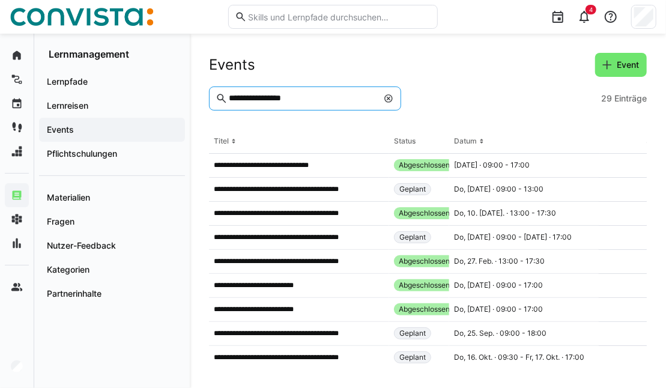
type input "**********"
click at [385, 97] on eds-icon at bounding box center [388, 99] width 10 height 10
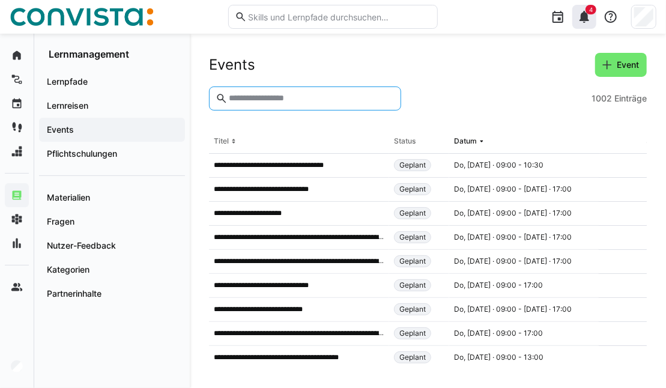
click at [582, 20] on eds-icon at bounding box center [584, 17] width 14 height 14
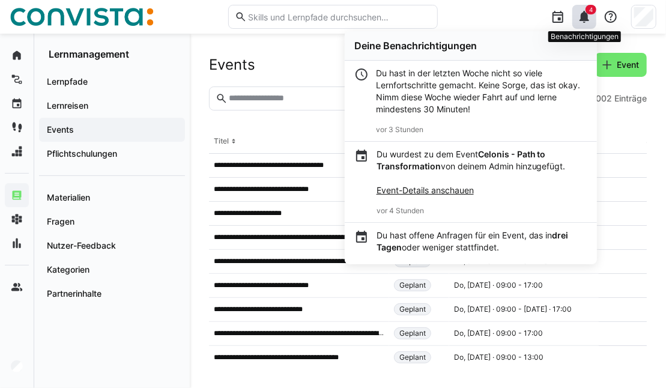
click at [580, 22] on eds-icon at bounding box center [584, 17] width 14 height 14
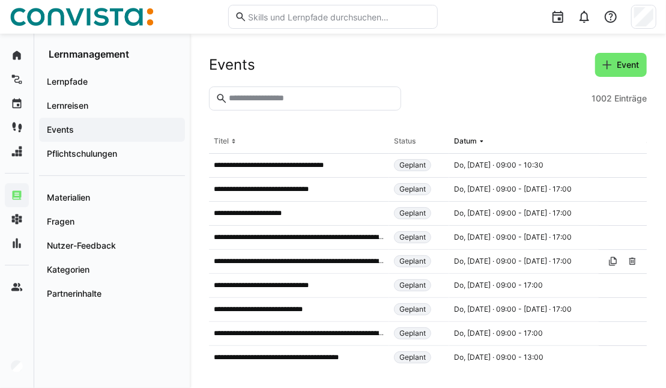
click at [297, 93] on input "text" at bounding box center [310, 98] width 167 height 11
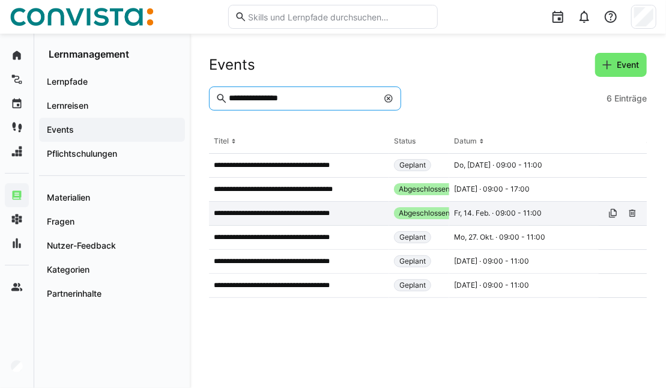
type input "**********"
click at [305, 214] on p "**********" at bounding box center [289, 213] width 150 height 10
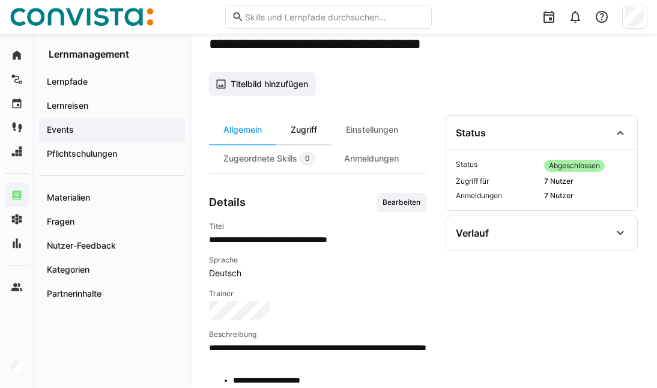
scroll to position [120, 0]
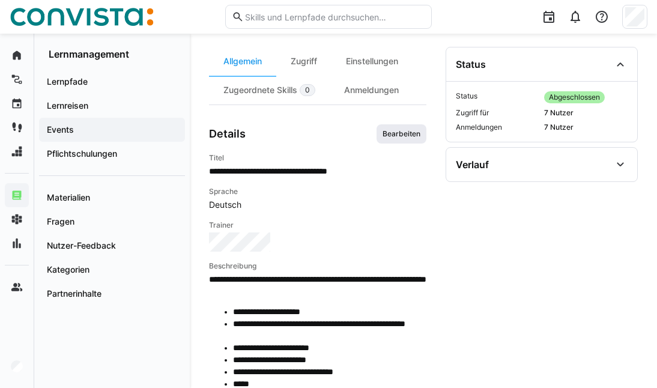
click at [400, 133] on span "Bearbeiten" at bounding box center [401, 134] width 40 height 10
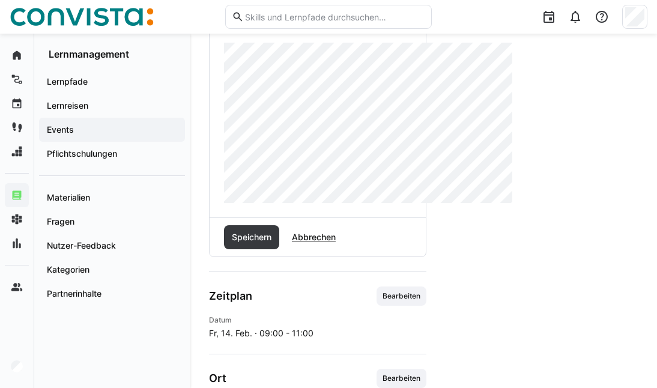
scroll to position [451, 0]
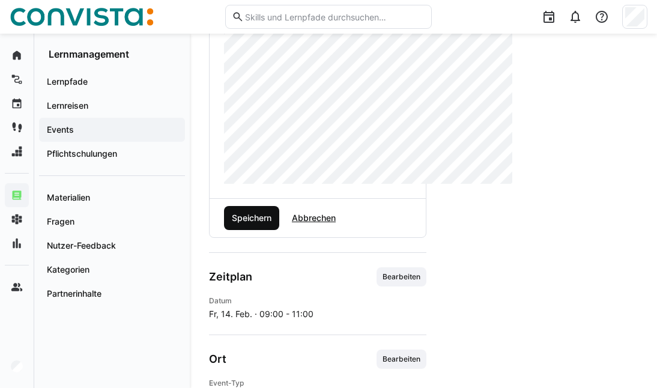
click at [254, 220] on span "Speichern" at bounding box center [251, 218] width 43 height 12
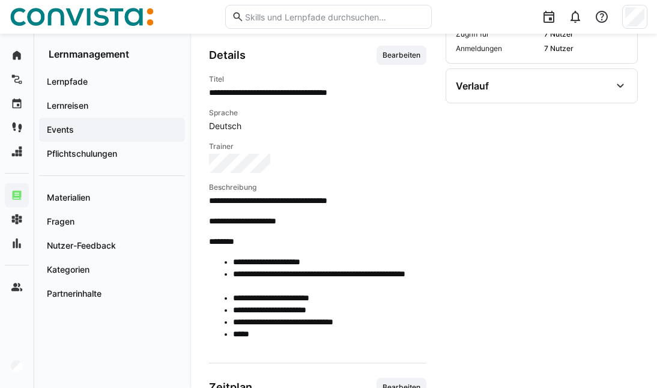
scroll to position [0, 0]
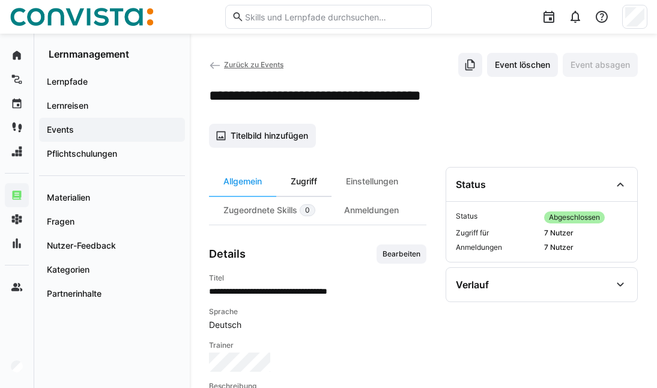
click at [316, 185] on div "Zugriff" at bounding box center [303, 181] width 55 height 29
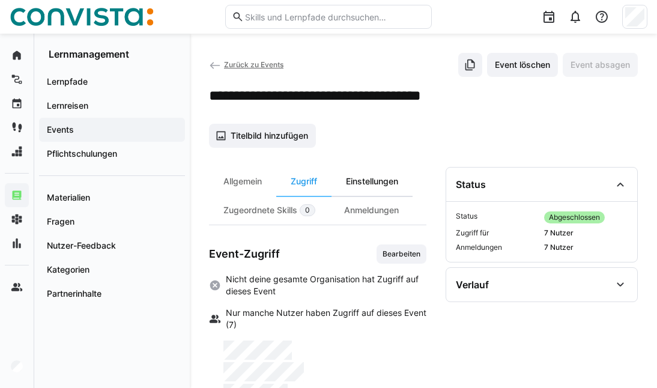
click at [356, 180] on div "Einstellungen" at bounding box center [371, 181] width 81 height 29
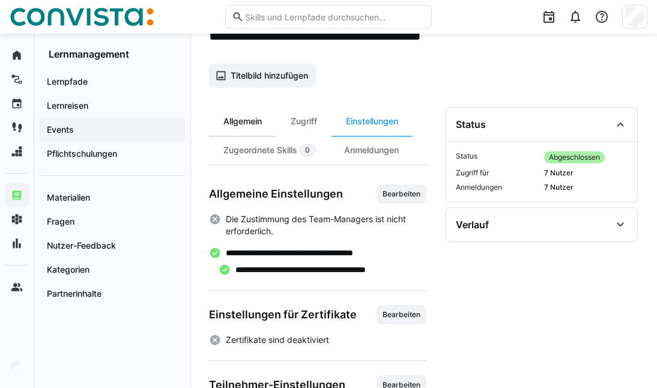
click at [260, 152] on div "Zugeordnete Skills 0" at bounding box center [269, 150] width 121 height 29
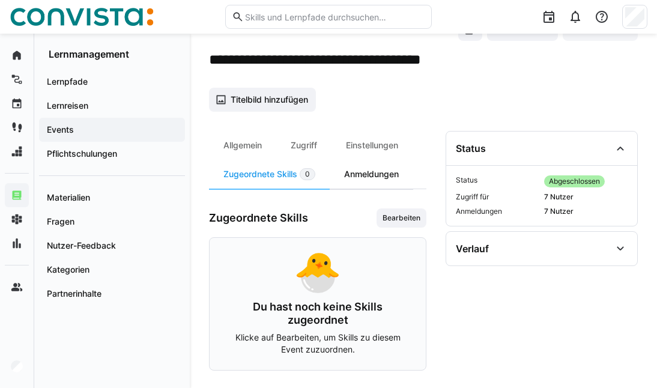
click at [367, 169] on div "Anmeldungen" at bounding box center [370, 174] width 83 height 29
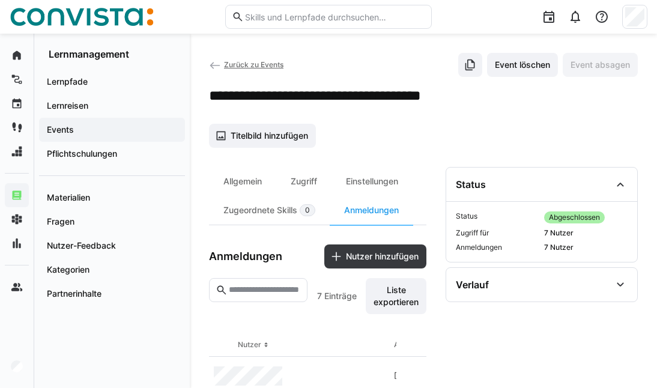
click at [244, 66] on span "Zurück zu Events" at bounding box center [253, 64] width 59 height 9
